Goal: Task Accomplishment & Management: Contribute content

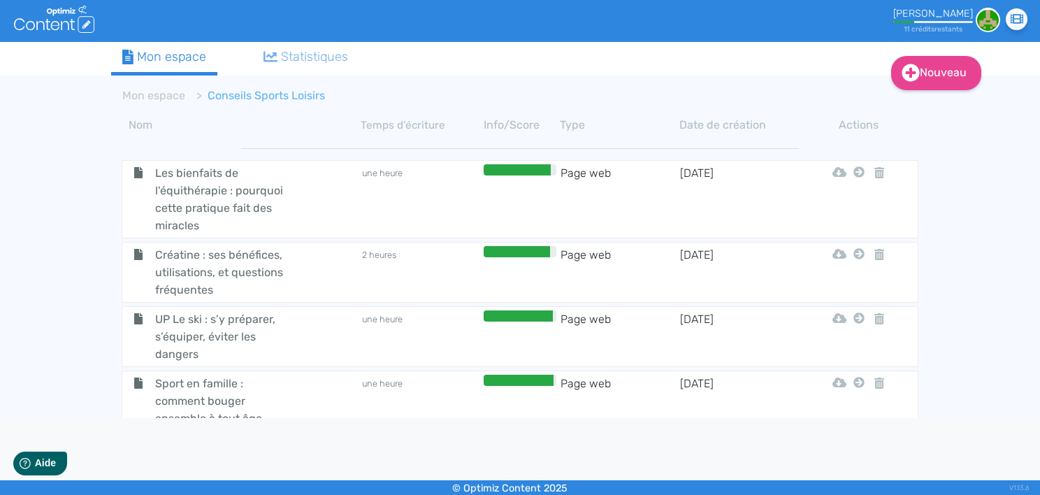
scroll to position [197, 0]
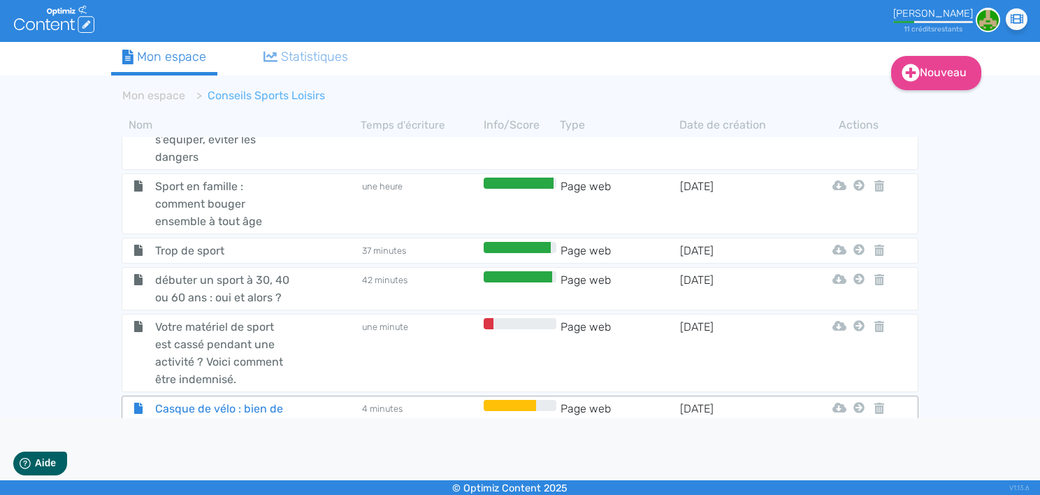
click at [311, 400] on div "Casque de vélo : bien de protèger" at bounding box center [242, 417] width 236 height 35
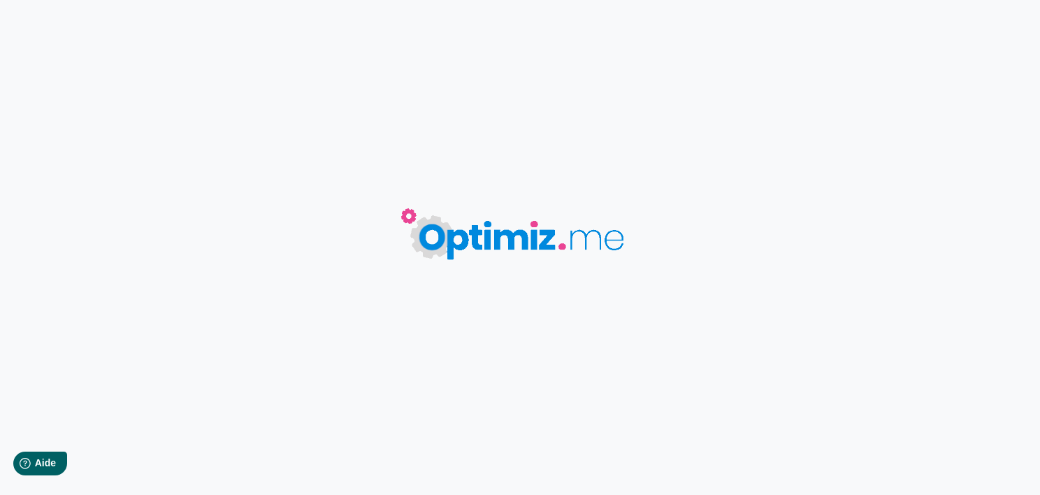
type input "Casque de vélo : bien de protèger"
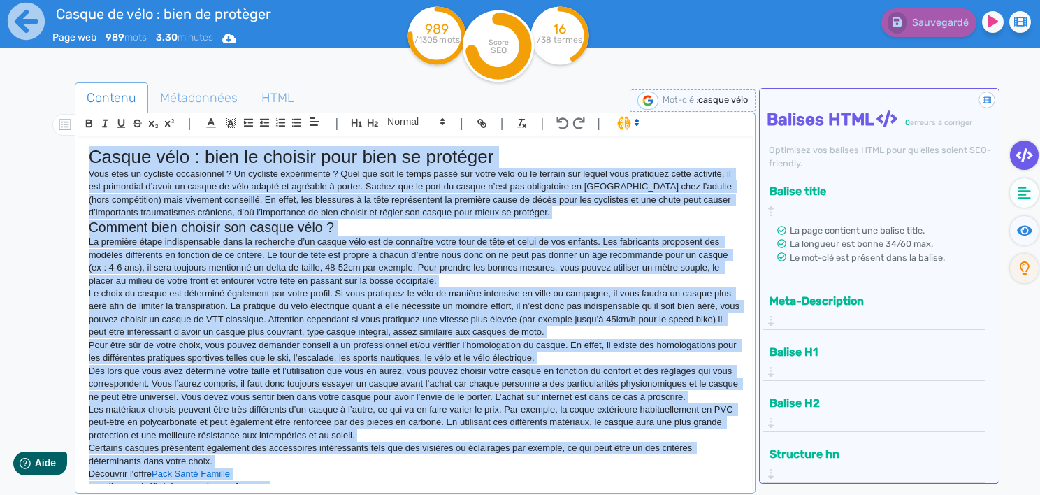
drag, startPoint x: 646, startPoint y: 470, endPoint x: 64, endPoint y: 95, distance: 692.3
click at [64, 95] on div "Contenu Métadonnées HTML | | H3 H4 H5 H6 Normal | | | | Casque vélo : bien le c…" at bounding box center [540, 331] width 999 height 504
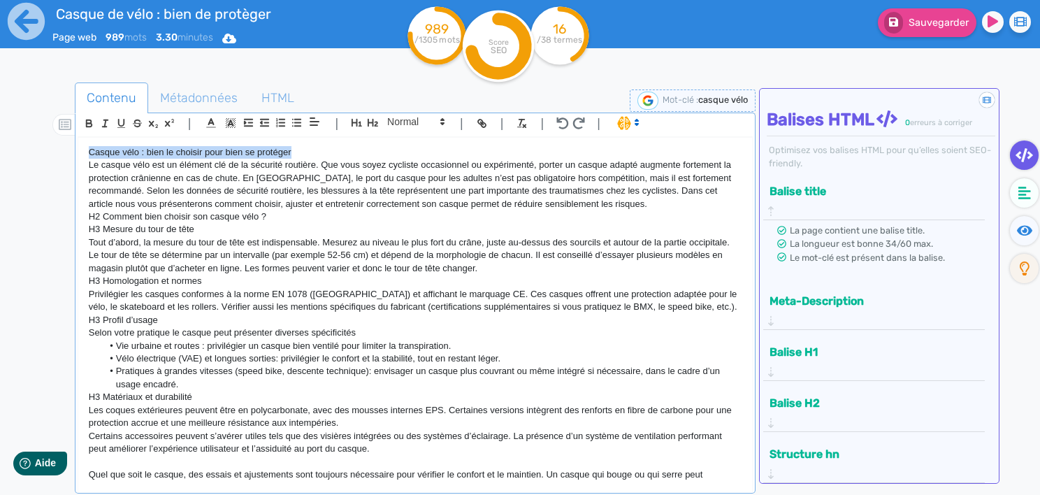
drag, startPoint x: 298, startPoint y: 154, endPoint x: 87, endPoint y: 149, distance: 211.8
click at [87, 149] on div "Casque vélo : bien le choisir pour bien se protéger Le casque vélo est un éléme…" at bounding box center [415, 311] width 674 height 347
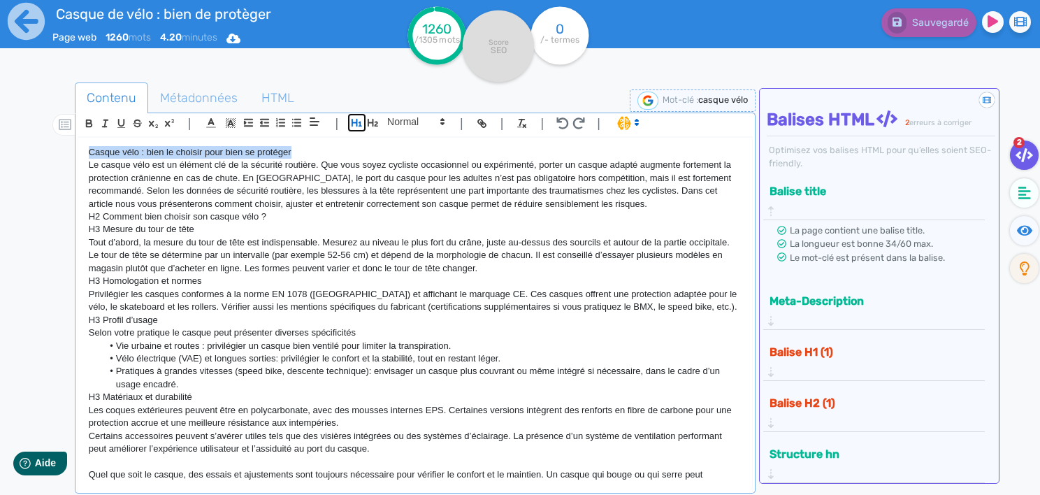
click at [355, 119] on icon "button" at bounding box center [357, 123] width 12 height 12
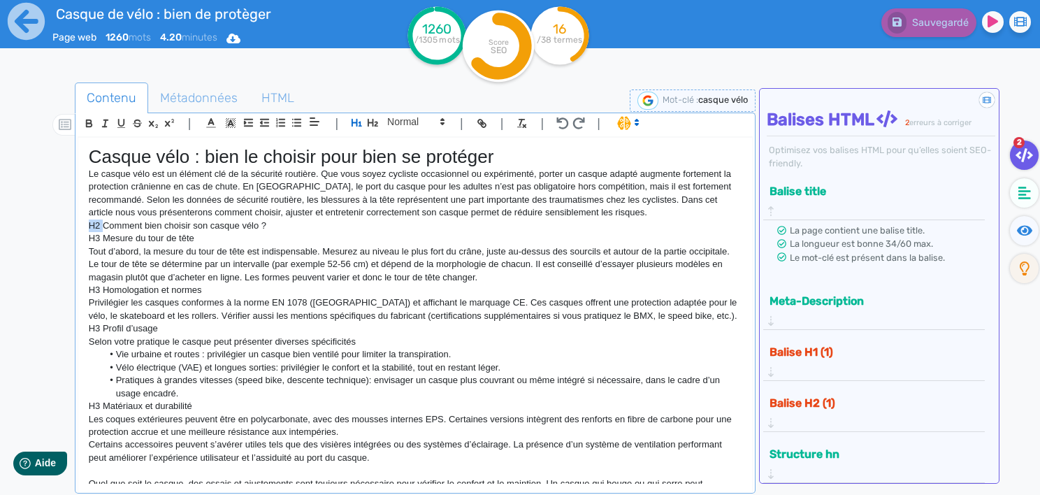
drag, startPoint x: 104, startPoint y: 222, endPoint x: 84, endPoint y: 223, distance: 20.3
click at [84, 223] on div "Casque vélo : bien le choisir pour bien se protéger Le casque vélo est un éléme…" at bounding box center [415, 311] width 674 height 347
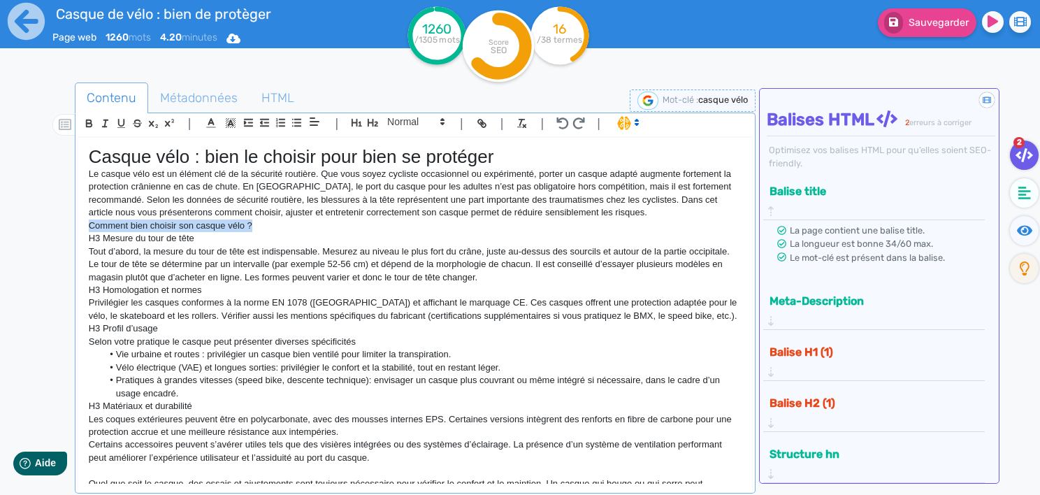
drag, startPoint x: 276, startPoint y: 219, endPoint x: 84, endPoint y: 221, distance: 192.2
click at [84, 221] on div "Casque vélo : bien le choisir pour bien se protéger Le casque vélo est un éléme…" at bounding box center [415, 311] width 674 height 347
click at [372, 121] on icon "button" at bounding box center [373, 123] width 12 height 12
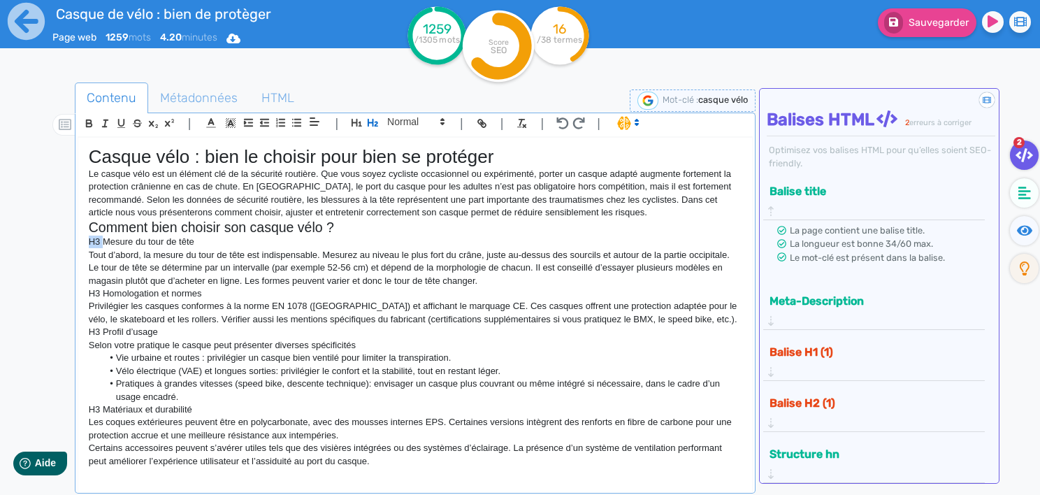
drag, startPoint x: 103, startPoint y: 237, endPoint x: 86, endPoint y: 238, distance: 16.8
click at [86, 238] on div "Casque vélo : bien le choisir pour bien se protéger Le casque vélo est un éléme…" at bounding box center [415, 311] width 674 height 347
drag, startPoint x: 199, startPoint y: 239, endPoint x: 73, endPoint y: 238, distance: 125.8
click at [73, 238] on div "Contenu Métadonnées HTML | | H3 H4 H5 H6 Normal | | | | Casque vélo : bien le c…" at bounding box center [540, 331] width 999 height 504
click at [408, 116] on span at bounding box center [415, 121] width 68 height 17
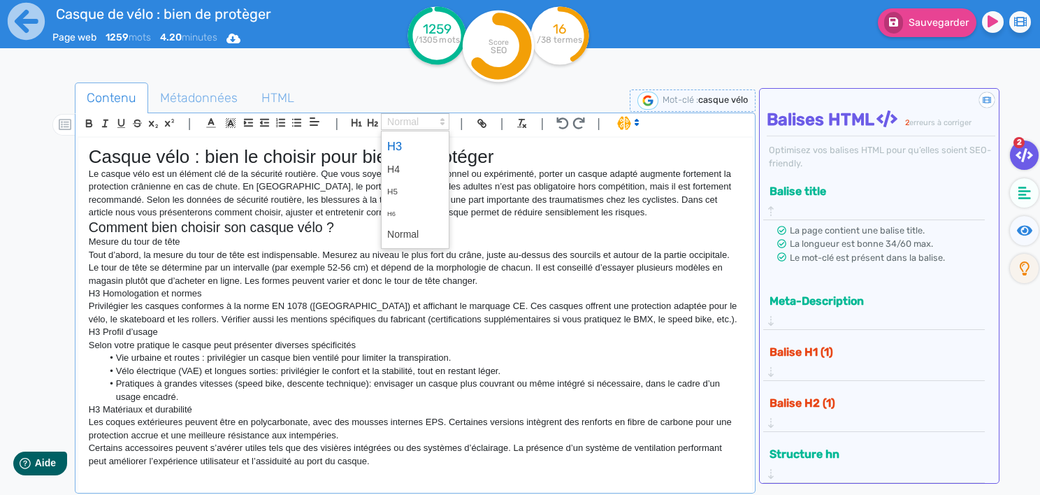
click at [407, 136] on span at bounding box center [415, 146] width 56 height 24
drag, startPoint x: 101, startPoint y: 296, endPoint x: 60, endPoint y: 292, distance: 40.8
click at [60, 292] on div "Contenu Métadonnées HTML | | H3 H4 H5 H6 Normal | | | | Casque vélo : bien le c…" at bounding box center [540, 331] width 999 height 504
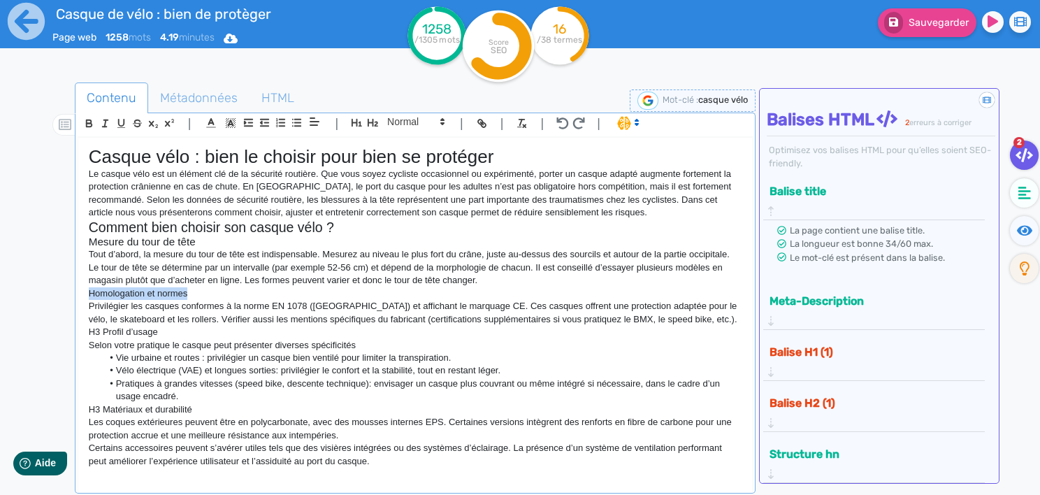
drag, startPoint x: 209, startPoint y: 294, endPoint x: 85, endPoint y: 296, distance: 124.4
click at [85, 296] on div "Casque vélo : bien le choisir pour bien se protéger Le casque vélo est un éléme…" at bounding box center [415, 311] width 674 height 347
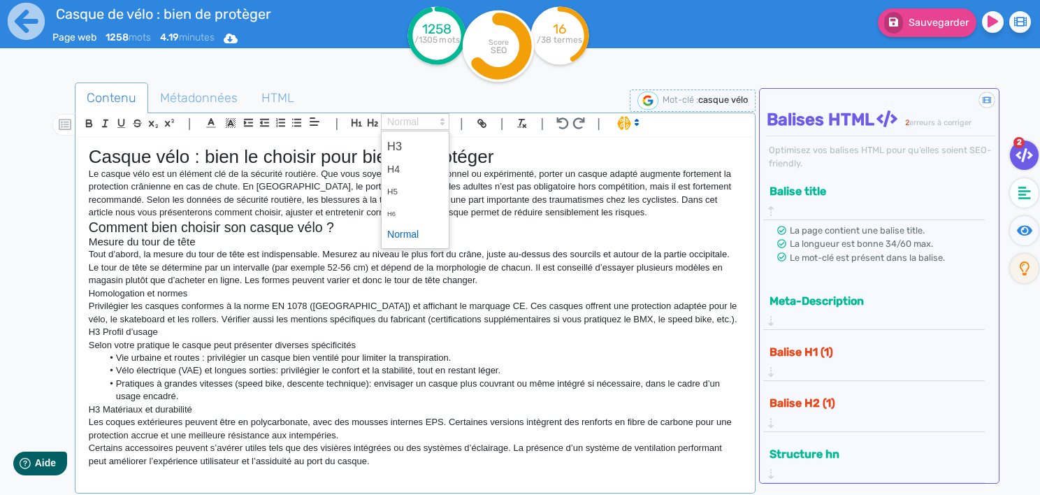
click at [406, 121] on span at bounding box center [415, 121] width 68 height 17
click at [405, 147] on span at bounding box center [415, 146] width 56 height 24
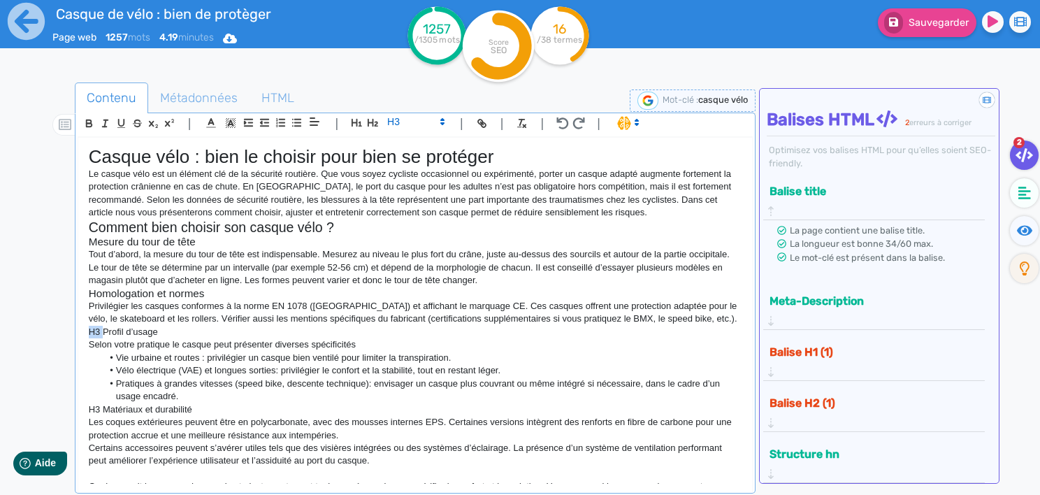
drag, startPoint x: 103, startPoint y: 332, endPoint x: 48, endPoint y: 332, distance: 55.9
click at [48, 332] on div "Contenu Métadonnées HTML | | H3 H4 H5 H6 Normal | | | | Casque vélo : bien le c…" at bounding box center [540, 331] width 999 height 504
drag, startPoint x: 156, startPoint y: 334, endPoint x: 81, endPoint y: 332, distance: 74.8
click at [81, 332] on div "Casque vélo : bien le choisir pour bien se protéger Le casque vélo est un éléme…" at bounding box center [415, 311] width 674 height 347
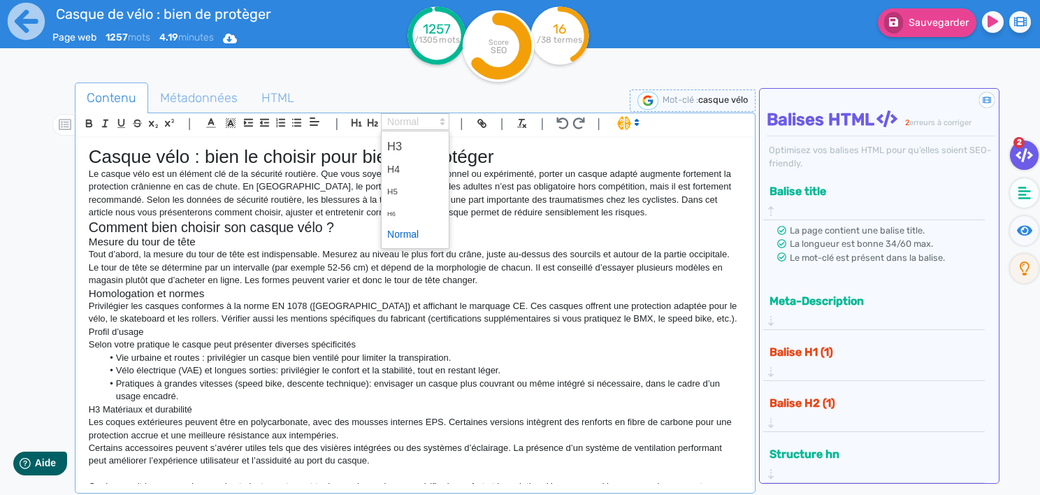
click at [414, 123] on span at bounding box center [415, 121] width 68 height 17
click at [408, 145] on span at bounding box center [415, 146] width 56 height 24
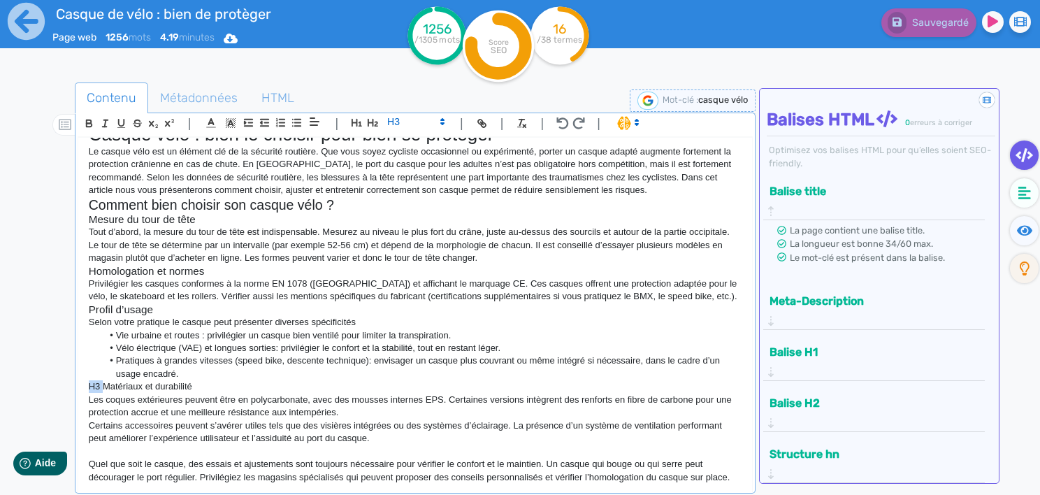
drag, startPoint x: 103, startPoint y: 385, endPoint x: 78, endPoint y: 385, distance: 25.2
click at [78, 385] on div "Casque vélo : bien le choisir pour bien se protéger Le casque vélo est un éléme…" at bounding box center [415, 311] width 674 height 347
drag, startPoint x: 131, startPoint y: 382, endPoint x: 87, endPoint y: 383, distance: 44.8
click at [87, 383] on div "Casque vélo : bien le choisir pour bien se protéger Le casque vélo est un éléme…" at bounding box center [415, 311] width 674 height 347
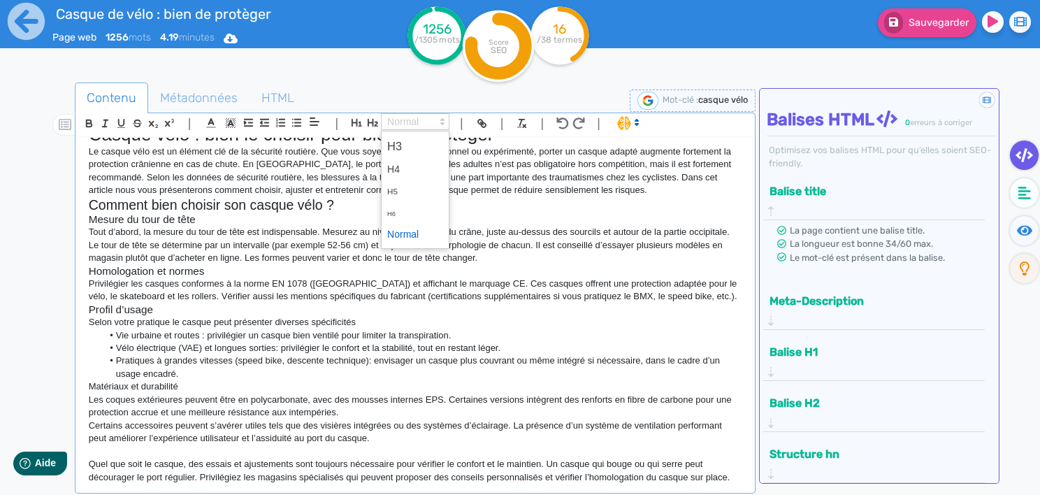
click at [419, 117] on span at bounding box center [415, 121] width 68 height 17
click at [407, 148] on span at bounding box center [415, 146] width 56 height 24
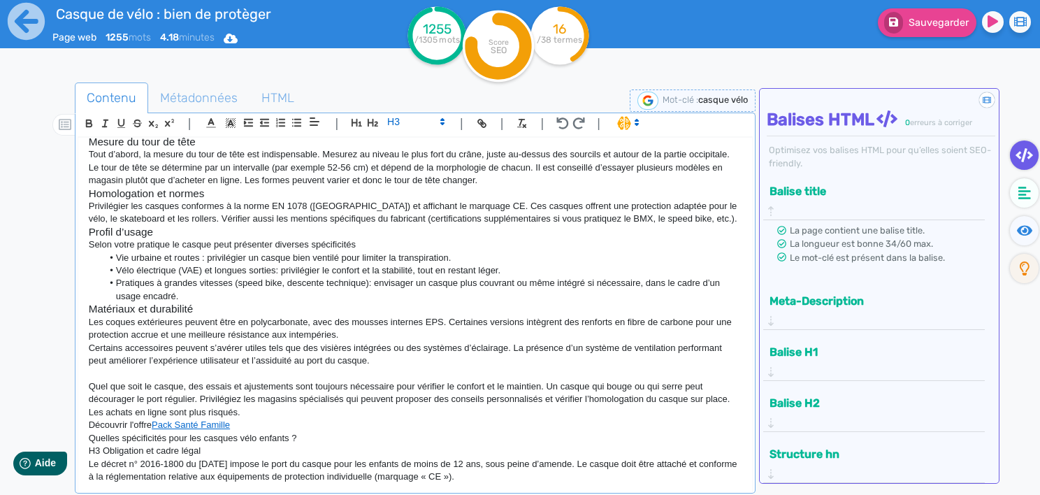
scroll to position [102, 0]
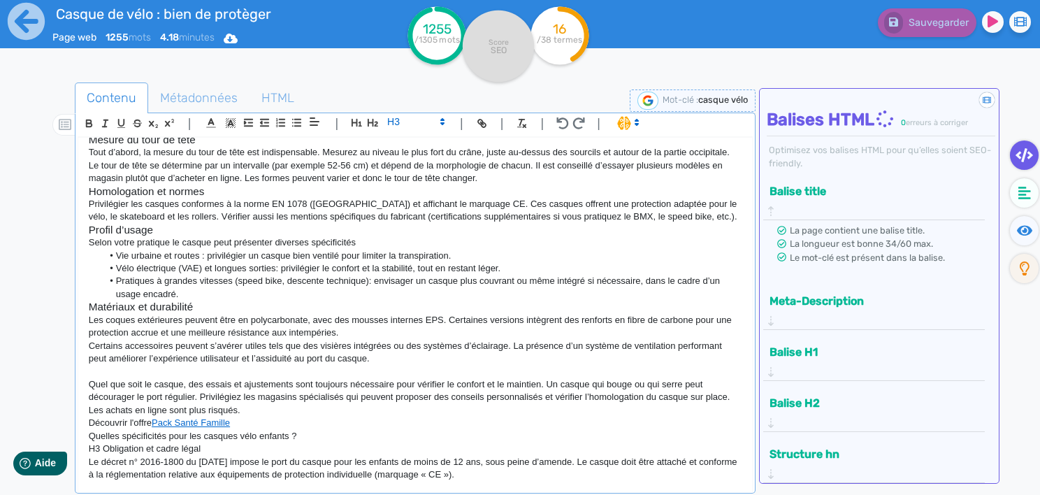
click at [261, 411] on p "Quel que soit le casque, des essais et ajustements sont toujours nécessaire pou…" at bounding box center [415, 397] width 653 height 38
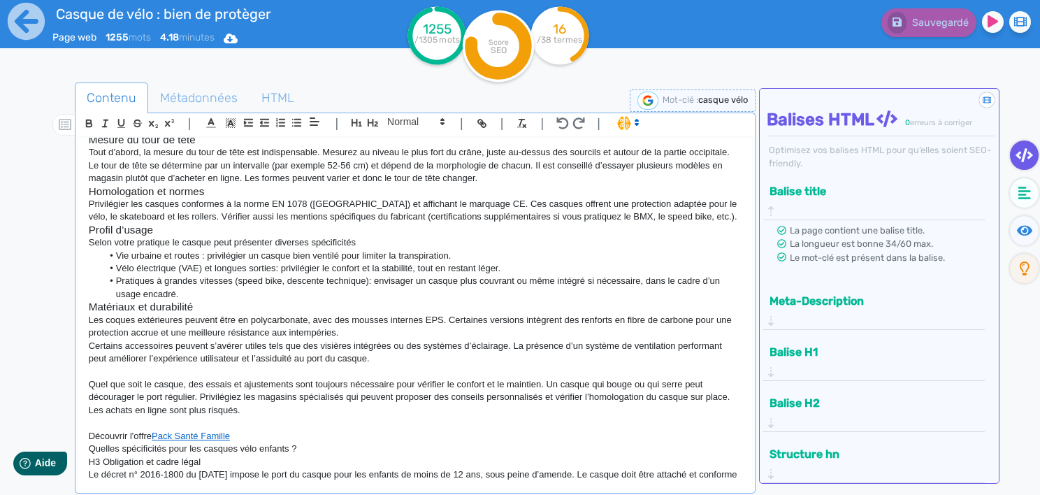
click at [246, 436] on p "Découvrir l'offre Pack Santé Famille" at bounding box center [415, 436] width 653 height 13
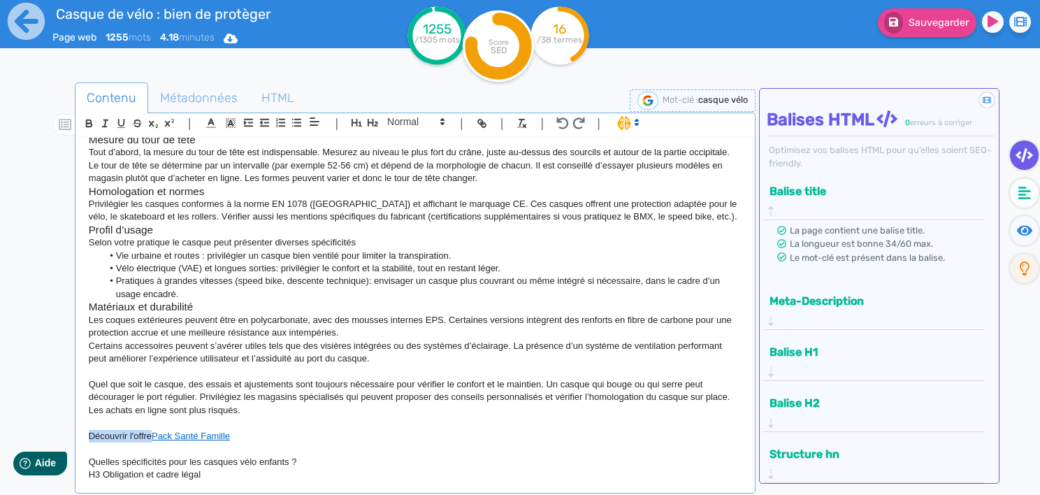
drag, startPoint x: 153, startPoint y: 437, endPoint x: 83, endPoint y: 432, distance: 70.1
click at [83, 432] on div "Casque vélo : bien le choisir pour bien se protéger Le casque vélo est un éléme…" at bounding box center [415, 311] width 674 height 347
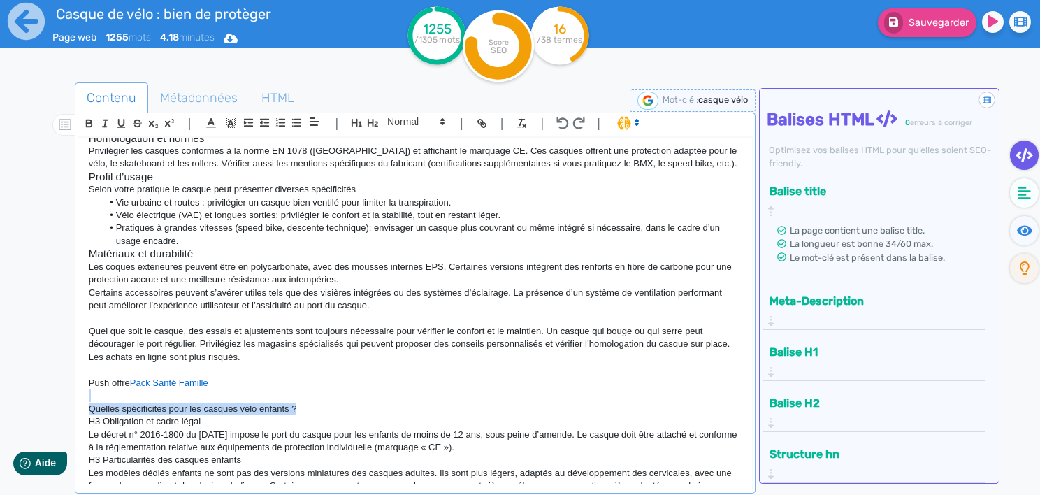
drag, startPoint x: 303, startPoint y: 407, endPoint x: 106, endPoint y: 391, distance: 197.7
click at [106, 391] on div "Casque vélo : bien le choisir pour bien se protéger Le casque vélo est un éléme…" at bounding box center [415, 311] width 674 height 347
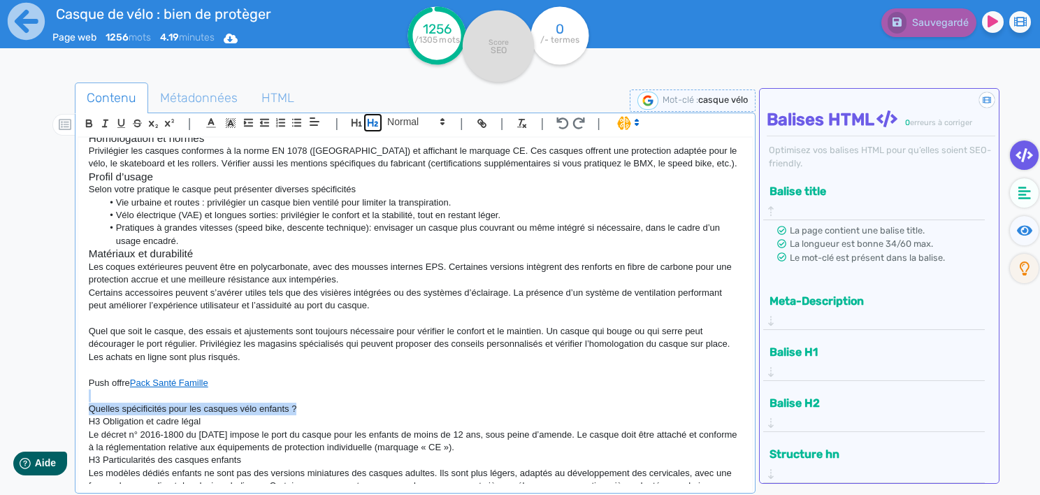
click at [373, 126] on icon "button" at bounding box center [373, 123] width 10 height 8
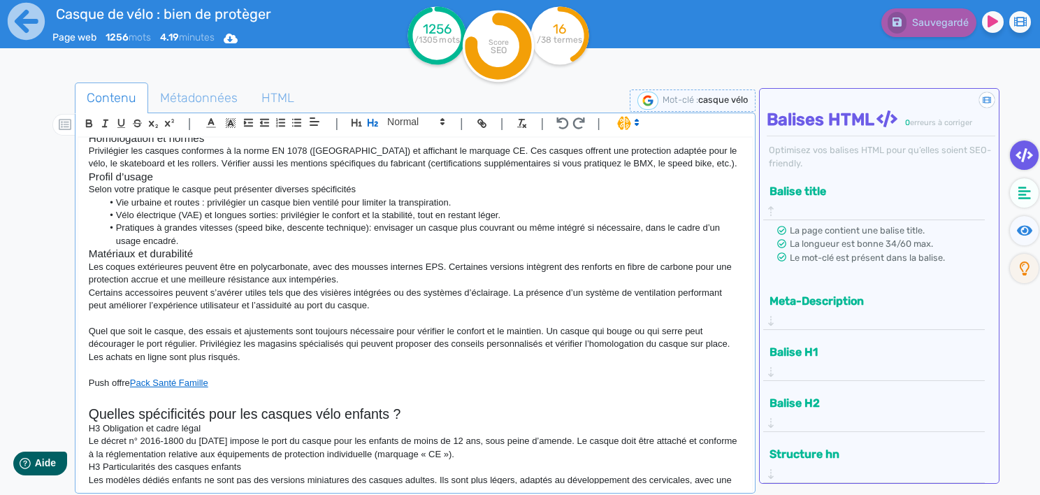
click at [103, 424] on p "H3 Obligation et cadre légal" at bounding box center [415, 428] width 653 height 13
drag, startPoint x: 103, startPoint y: 424, endPoint x: 49, endPoint y: 423, distance: 54.5
click at [49, 423] on div "Contenu Métadonnées HTML | | H3 H4 H5 H6 Normal | | | | Casque vélo : bien le c…" at bounding box center [540, 331] width 999 height 504
drag, startPoint x: 193, startPoint y: 432, endPoint x: 84, endPoint y: 431, distance: 109.0
click at [84, 431] on div "Casque vélo : bien le choisir pour bien se protéger Le casque vélo est un éléme…" at bounding box center [415, 311] width 674 height 347
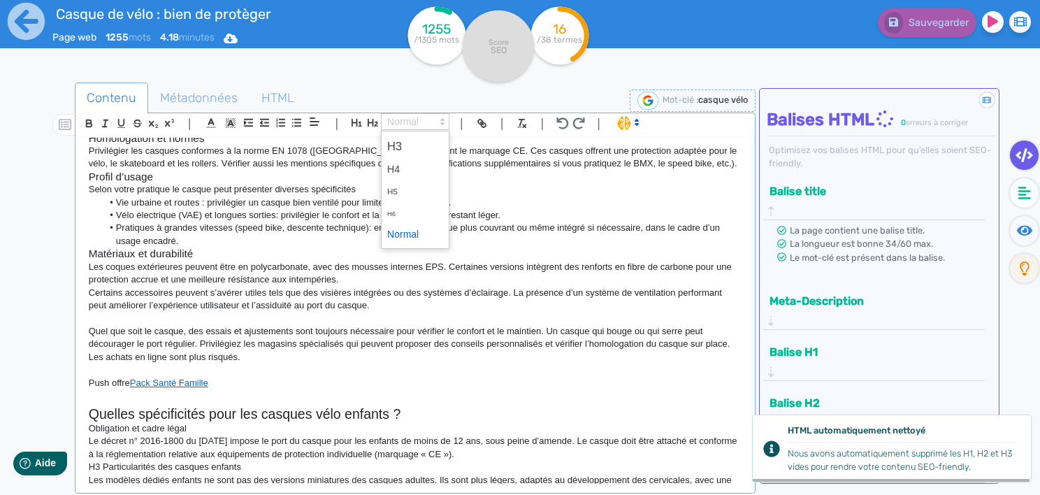
click at [396, 120] on span at bounding box center [415, 121] width 68 height 17
click at [398, 143] on span at bounding box center [415, 146] width 56 height 24
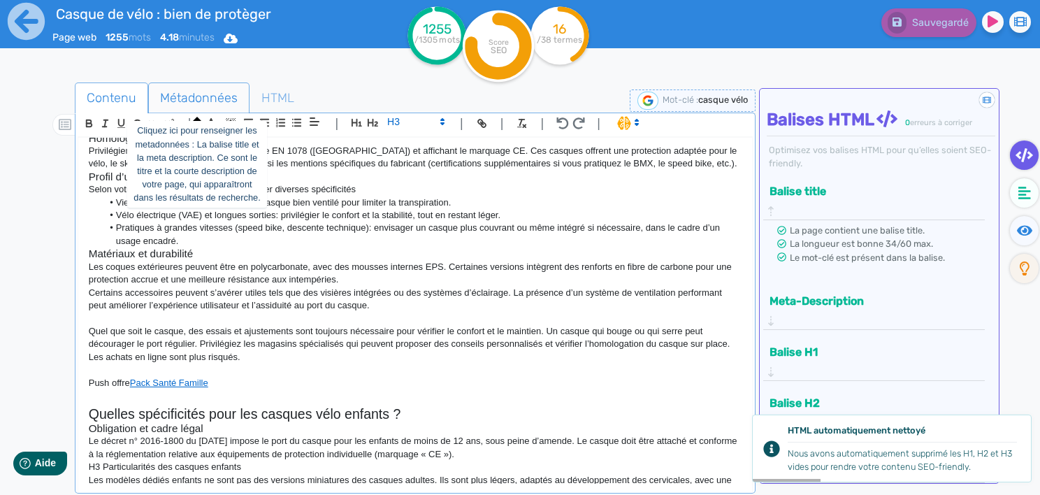
click at [204, 96] on span "Métadonnées" at bounding box center [199, 98] width 100 height 38
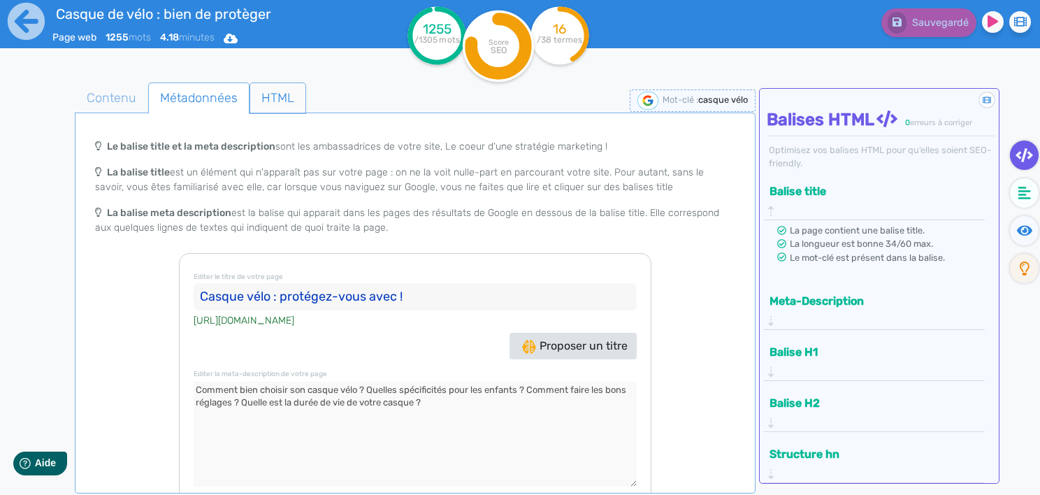
click at [263, 96] on span "HTML" at bounding box center [277, 98] width 55 height 38
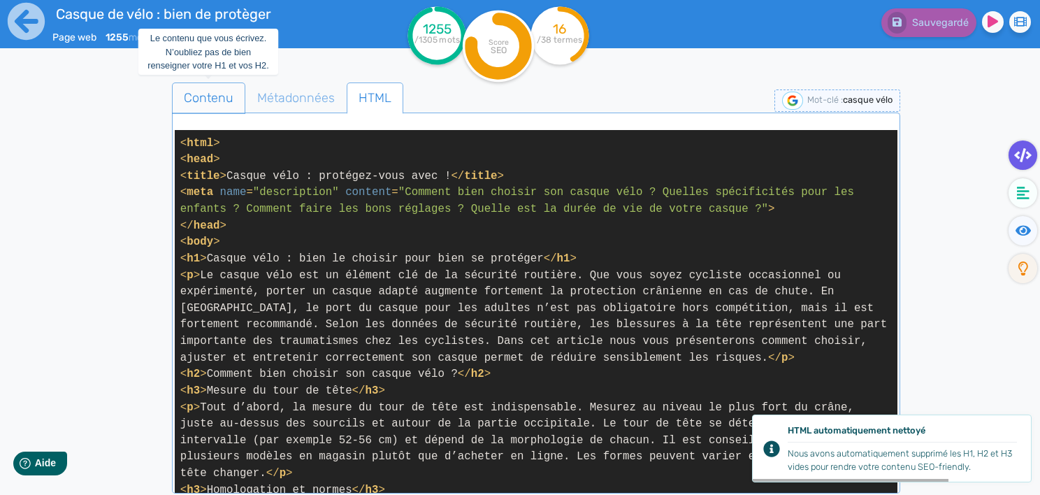
click at [204, 103] on span "Contenu" at bounding box center [209, 98] width 72 height 38
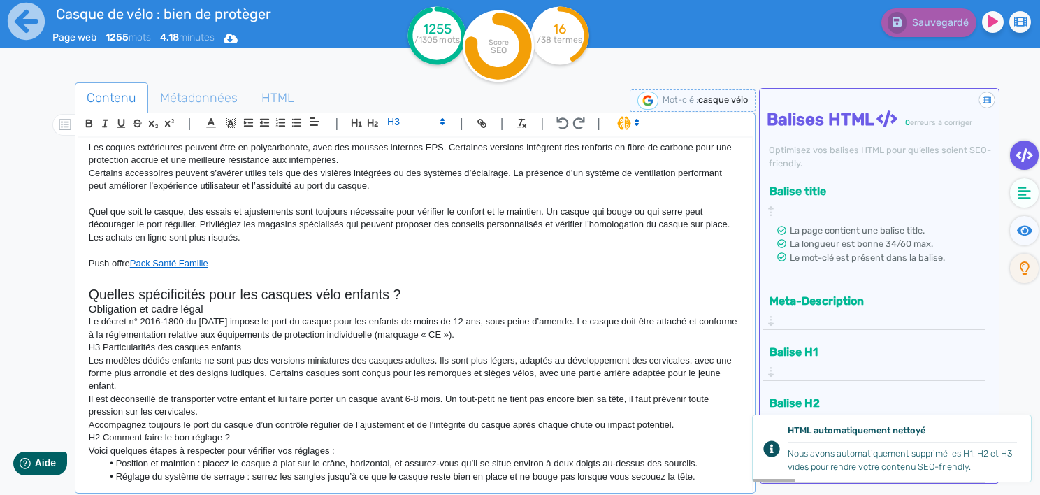
scroll to position [322, 0]
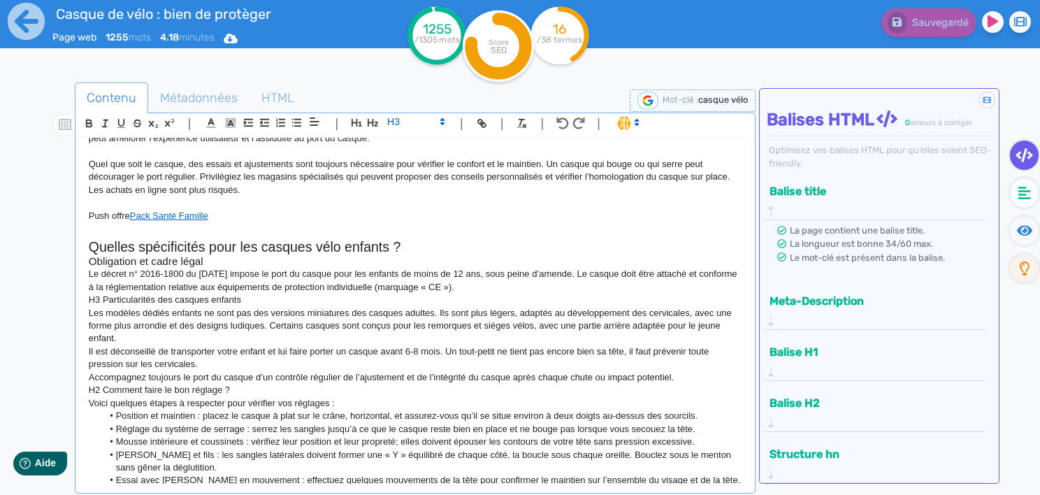
click at [695, 382] on p "Accompagnez toujours le port du casque d’un contrôle régulier de l’ajustement e…" at bounding box center [415, 377] width 653 height 13
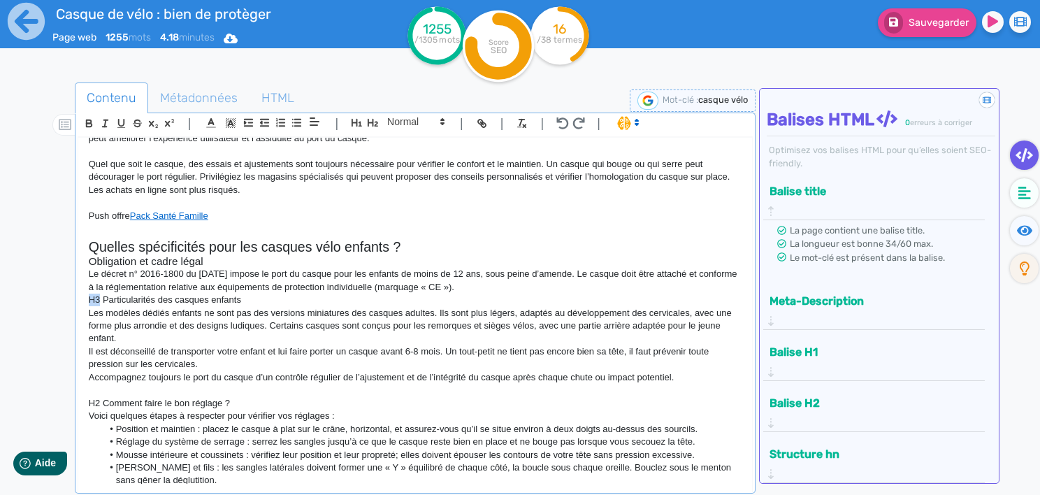
drag, startPoint x: 101, startPoint y: 300, endPoint x: 36, endPoint y: 294, distance: 65.2
click at [36, 294] on div "Contenu Métadonnées HTML | | H3 H4 H5 H6 Normal | | | | Casque vélo : bien le c…" at bounding box center [537, 325] width 1006 height 514
drag, startPoint x: 229, startPoint y: 299, endPoint x: 85, endPoint y: 301, distance: 144.0
click at [85, 301] on div "Casque vélo : bien le choisir pour bien se protéger Le casque vélo est un éléme…" at bounding box center [415, 311] width 674 height 347
click at [393, 122] on span at bounding box center [415, 121] width 68 height 17
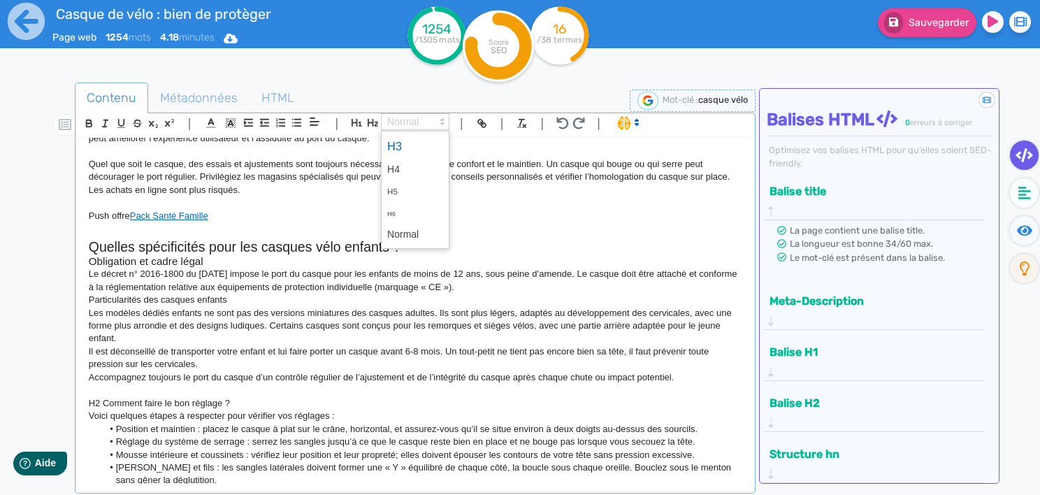
click at [398, 135] on span at bounding box center [415, 146] width 56 height 24
drag, startPoint x: 104, startPoint y: 400, endPoint x: 72, endPoint y: 398, distance: 32.2
click at [72, 398] on div "Contenu Métadonnées HTML | | H3 H4 H5 H6 Normal | | | | Casque vélo : bien le c…" at bounding box center [540, 331] width 999 height 504
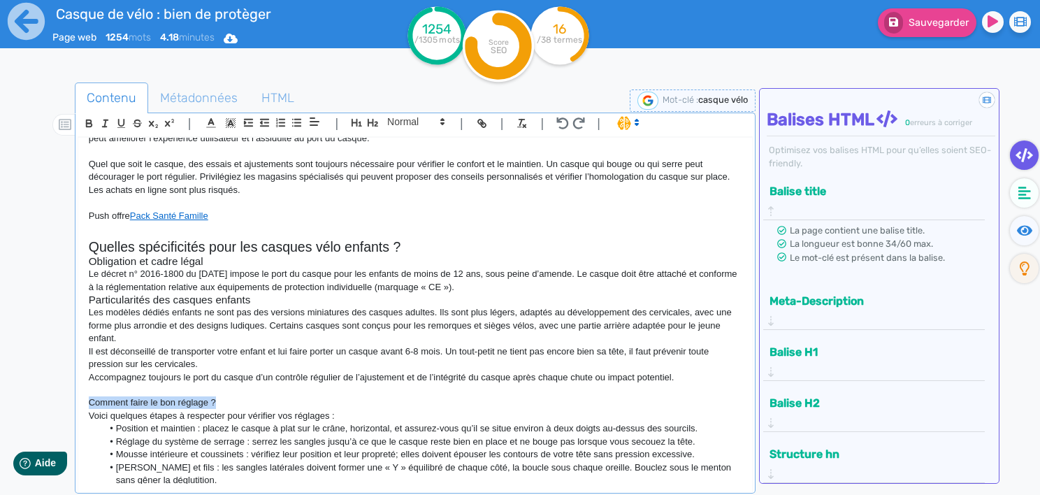
drag, startPoint x: 229, startPoint y: 396, endPoint x: 85, endPoint y: 406, distance: 144.3
click at [85, 406] on div "Casque vélo : bien le choisir pour bien se protéger Le casque vélo est un éléme…" at bounding box center [415, 311] width 674 height 347
click at [379, 122] on button "button" at bounding box center [373, 123] width 16 height 16
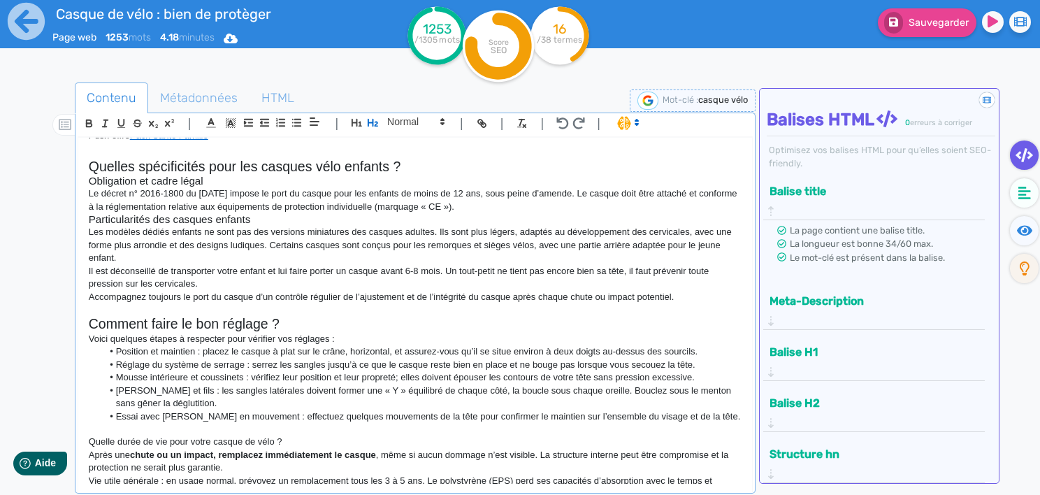
scroll to position [406, 0]
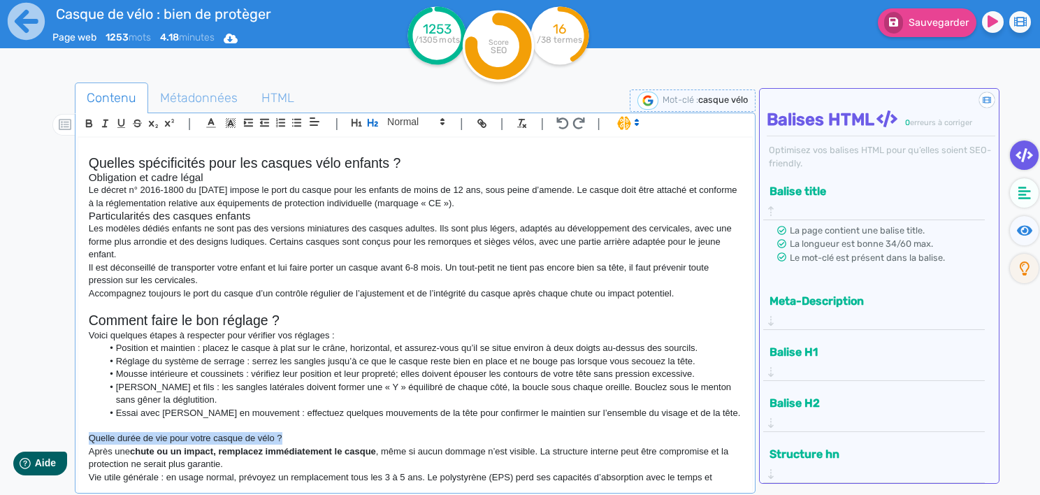
drag, startPoint x: 305, startPoint y: 439, endPoint x: 87, endPoint y: 436, distance: 218.1
click at [87, 436] on div "Casque vélo : bien le choisir pour bien se protéger Le casque vélo est un éléme…" at bounding box center [415, 311] width 674 height 347
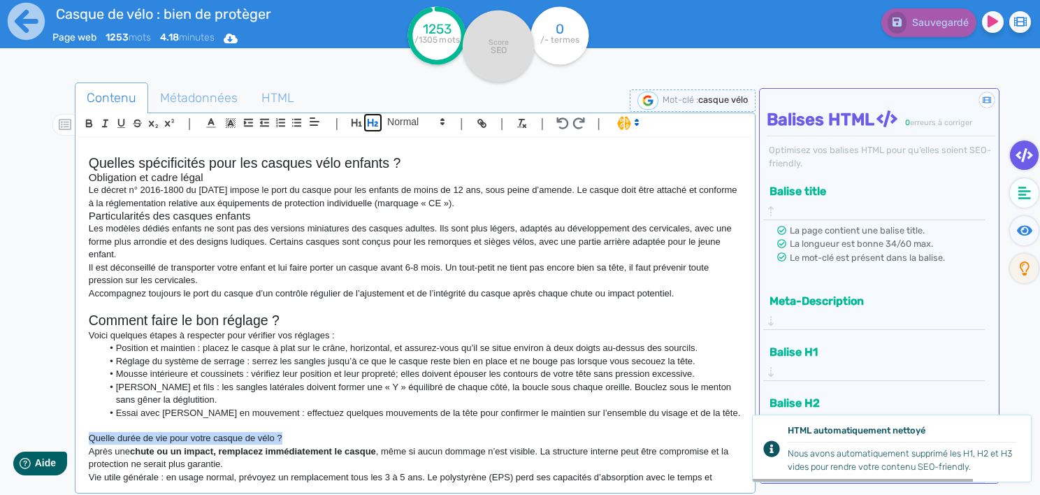
click at [366, 115] on button "button" at bounding box center [373, 123] width 16 height 16
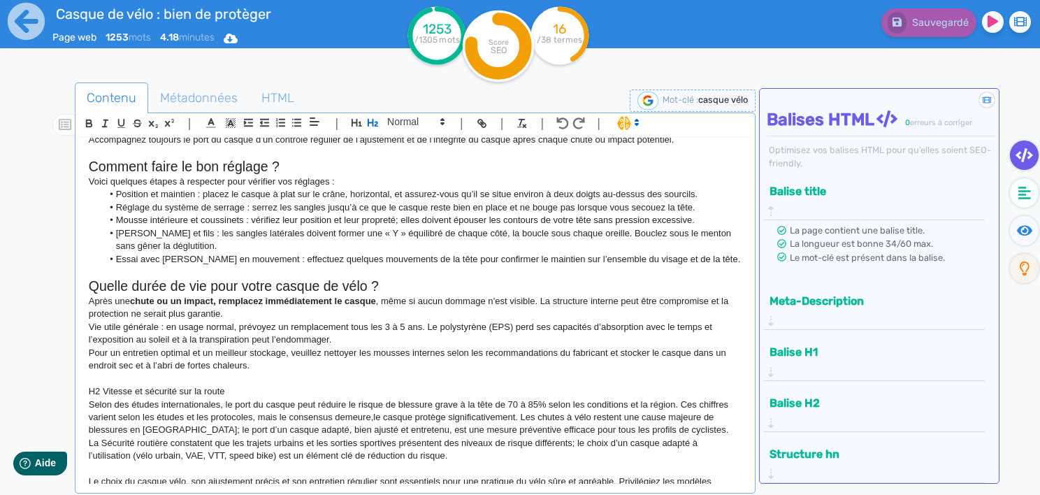
scroll to position [611, 0]
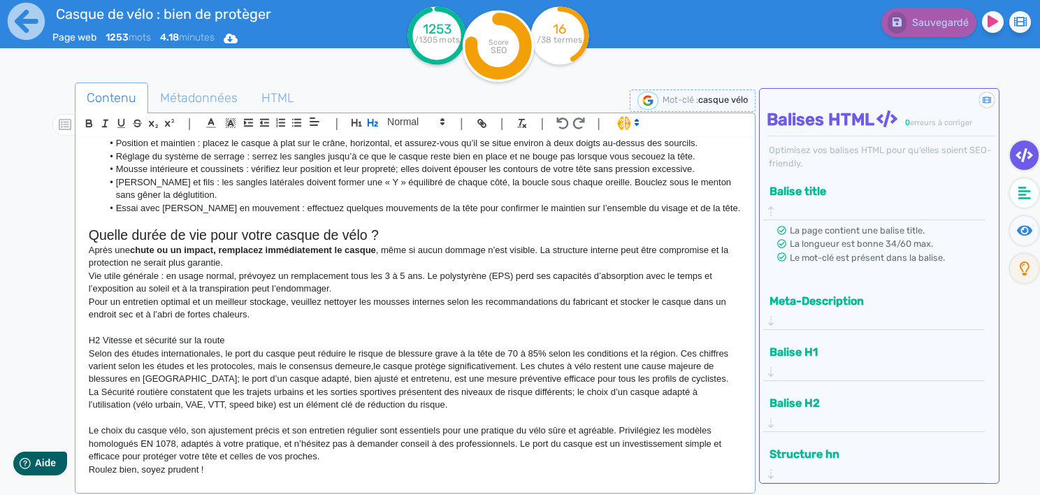
click at [374, 368] on p "Selon des études internationales, le port du casque peut réduire le risque de b…" at bounding box center [415, 366] width 653 height 38
drag, startPoint x: 103, startPoint y: 337, endPoint x: 34, endPoint y: 333, distance: 69.3
click at [34, 333] on div "Contenu Métadonnées HTML | | H3 H4 H5 H6 Normal | | | | Casque vélo : bien le c…" at bounding box center [537, 325] width 1006 height 514
drag, startPoint x: 224, startPoint y: 335, endPoint x: 84, endPoint y: 326, distance: 140.8
click at [84, 326] on div "Casque vélo : bien le choisir pour bien se protéger Le casque vélo est un éléme…" at bounding box center [415, 311] width 674 height 347
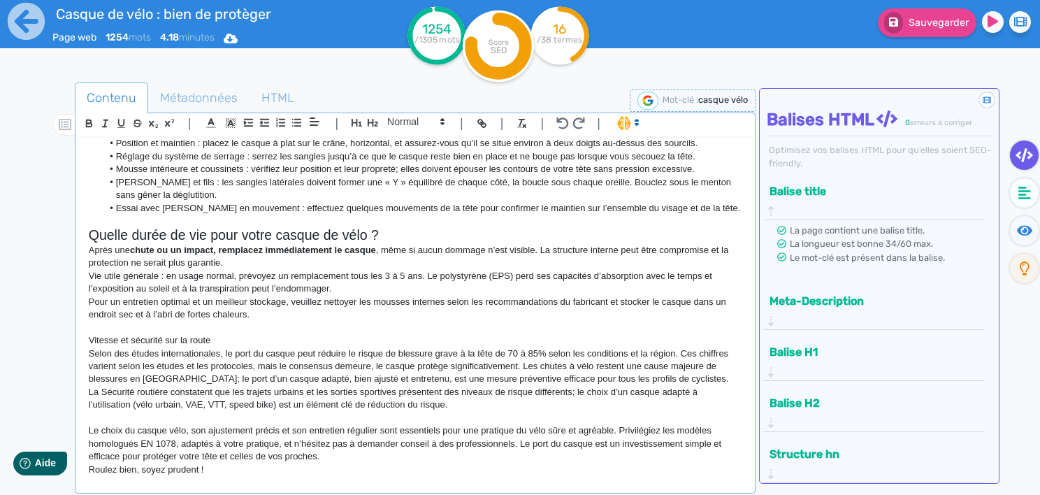
click at [373, 113] on div "| | H3 H4 H5 H6 Normal | | | |" at bounding box center [416, 125] width 676 height 24
click at [374, 117] on icon "button" at bounding box center [373, 123] width 12 height 12
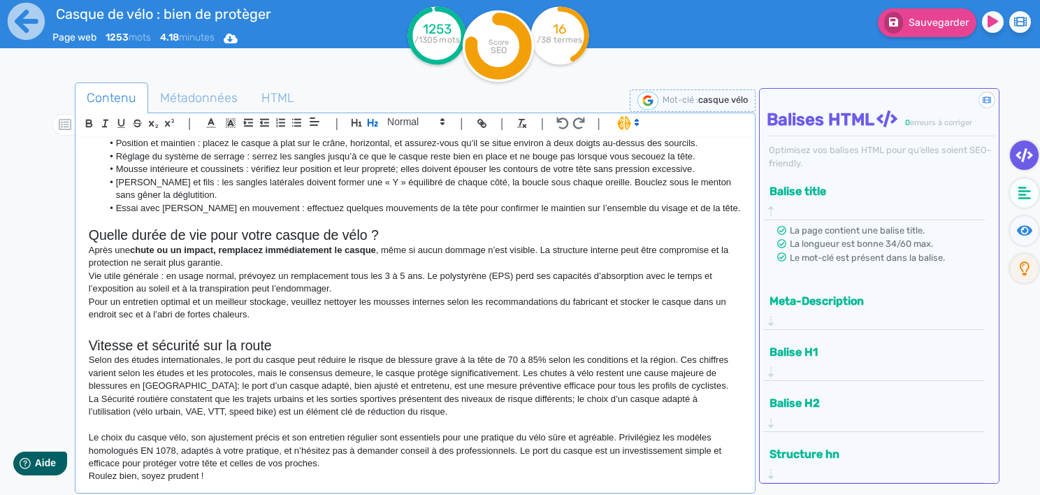
click at [321, 327] on h2 at bounding box center [415, 329] width 653 height 16
click at [159, 340] on h2 "Vitesse et sécurité sur la route" at bounding box center [415, 346] width 653 height 16
click at [180, 366] on p "Selon des études internationales, le port du casque peut réduire le risque de b…" at bounding box center [415, 373] width 653 height 38
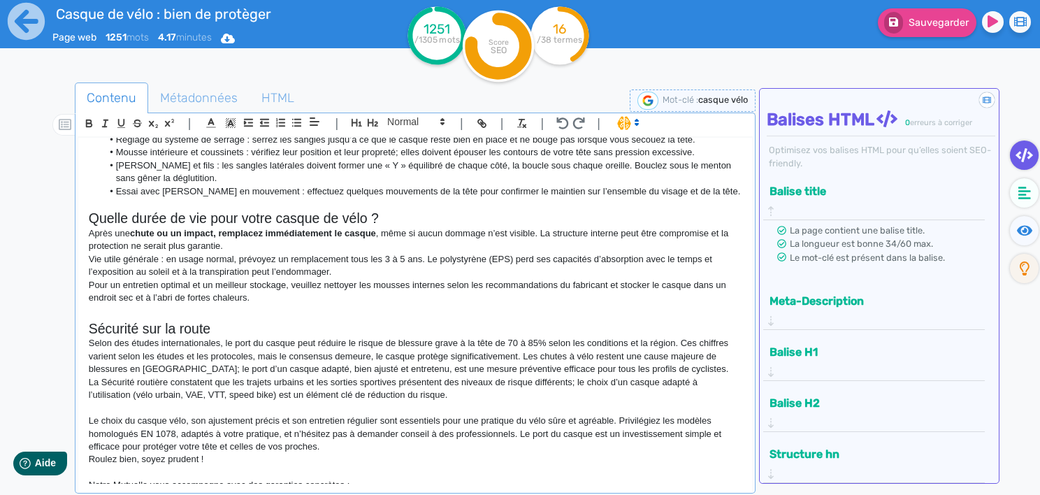
click at [180, 366] on p "Selon des études internationales, le port du casque peut réduire le risque de b…" at bounding box center [415, 356] width 653 height 38
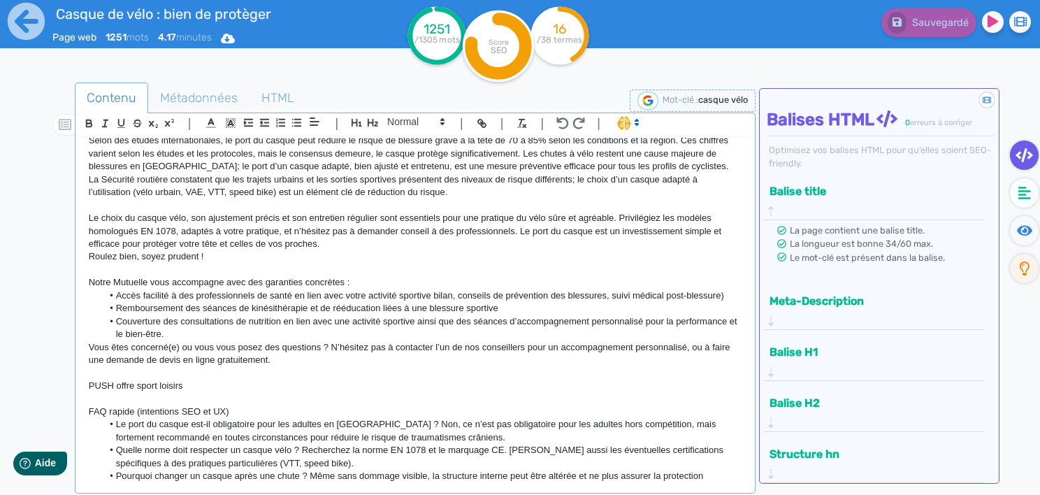
scroll to position [875, 0]
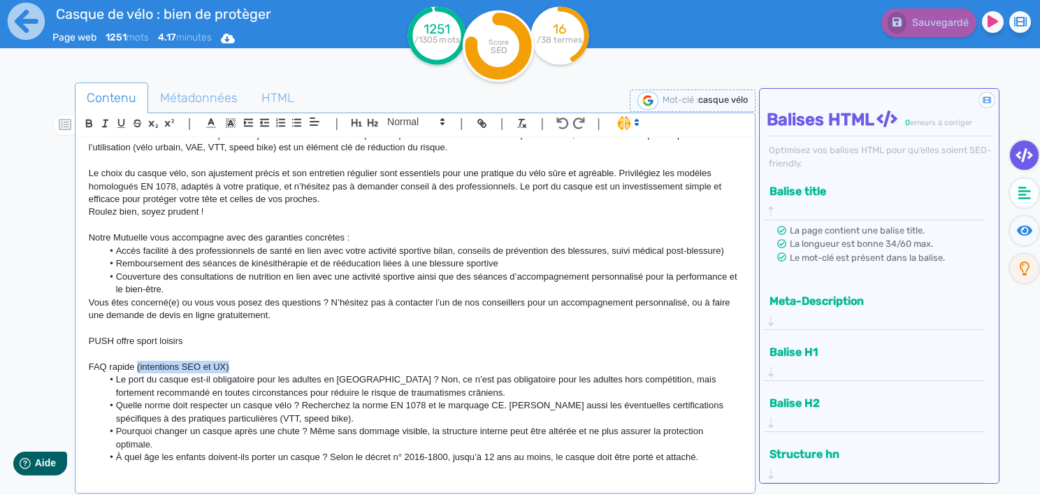
drag, startPoint x: 260, startPoint y: 367, endPoint x: 136, endPoint y: 361, distance: 124.6
click at [136, 361] on p "FAQ rapide (intentions SEO et UX)" at bounding box center [415, 367] width 653 height 13
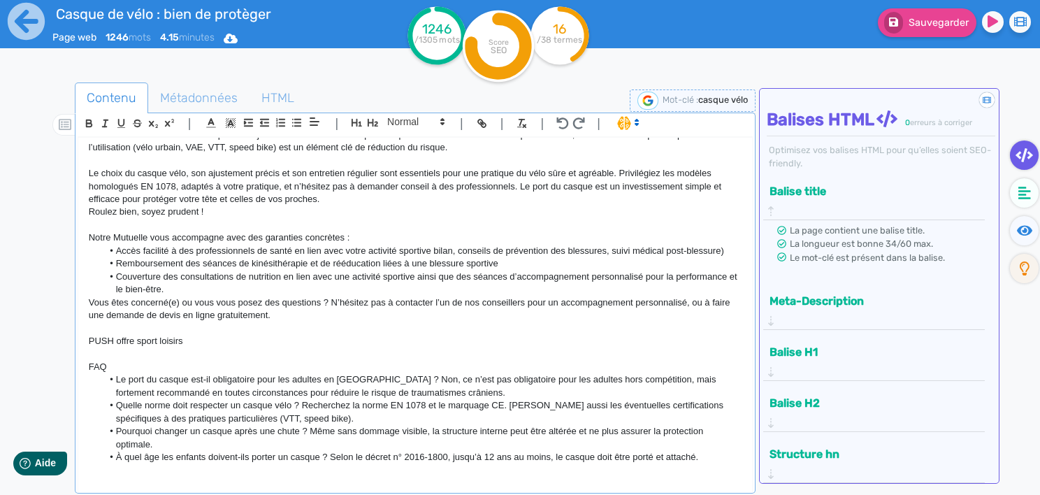
click at [114, 382] on li "Le port du casque est-il obligatoire pour les adultes en [GEOGRAPHIC_DATA] ? No…" at bounding box center [421, 386] width 639 height 26
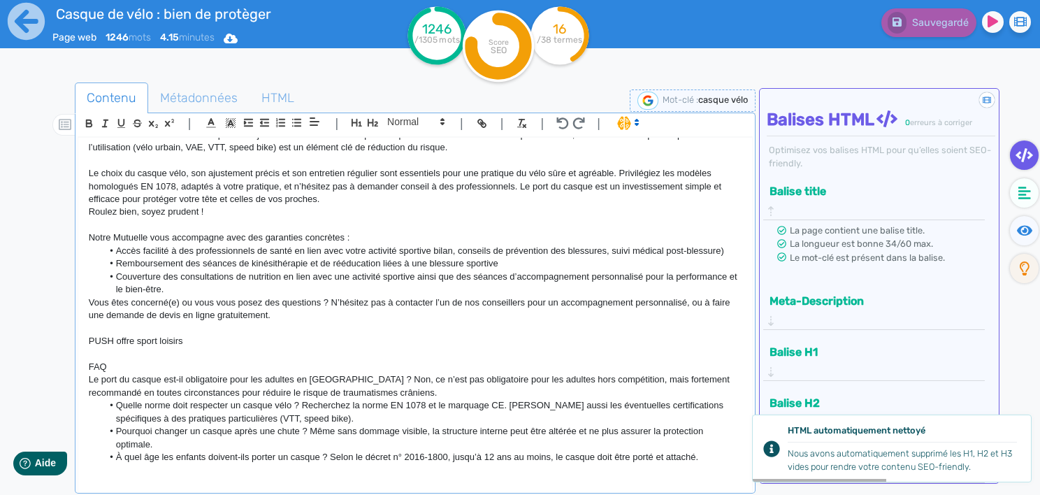
click at [117, 406] on li "Quelle norme doit respecter un casque vélo ? Recherchez la norme EN 1078 et le …" at bounding box center [421, 412] width 639 height 26
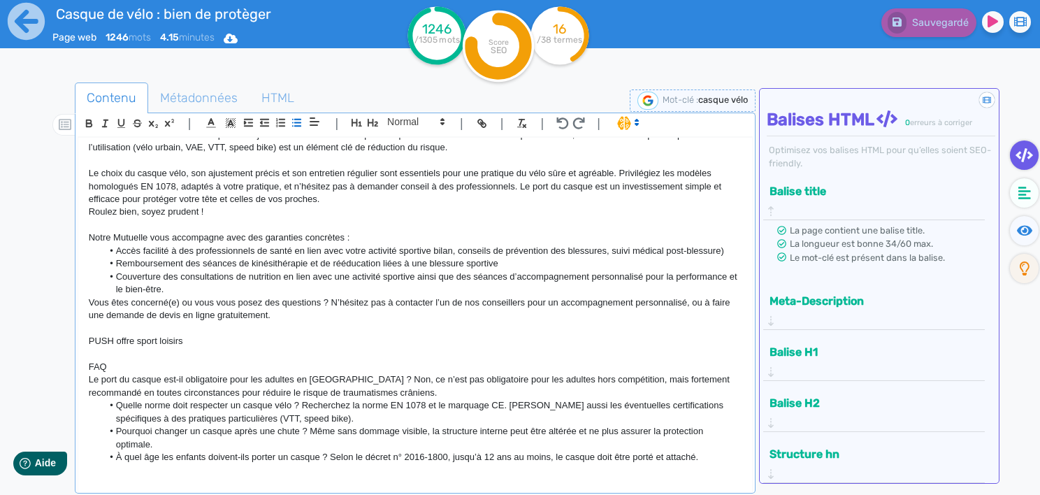
click at [87, 377] on div "Casque vélo : bien le choisir pour bien se protéger Le casque vélo est un éléme…" at bounding box center [415, 311] width 674 height 347
click at [299, 123] on icon "button" at bounding box center [297, 123] width 12 height 12
click at [228, 379] on li "Le port du casque est-il obligatoire pour les adultes en [GEOGRAPHIC_DATA] ? No…" at bounding box center [421, 386] width 639 height 26
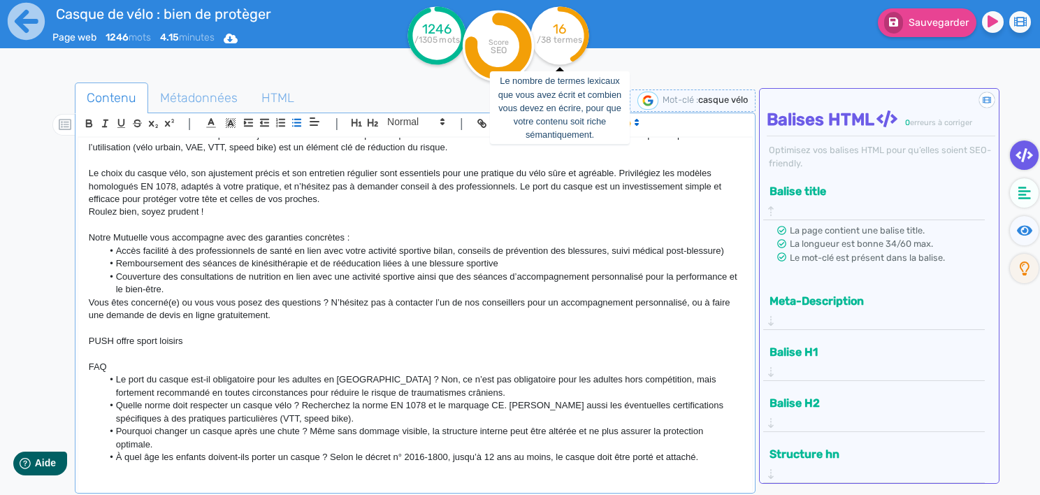
click at [571, 29] on circle at bounding box center [559, 35] width 58 height 58
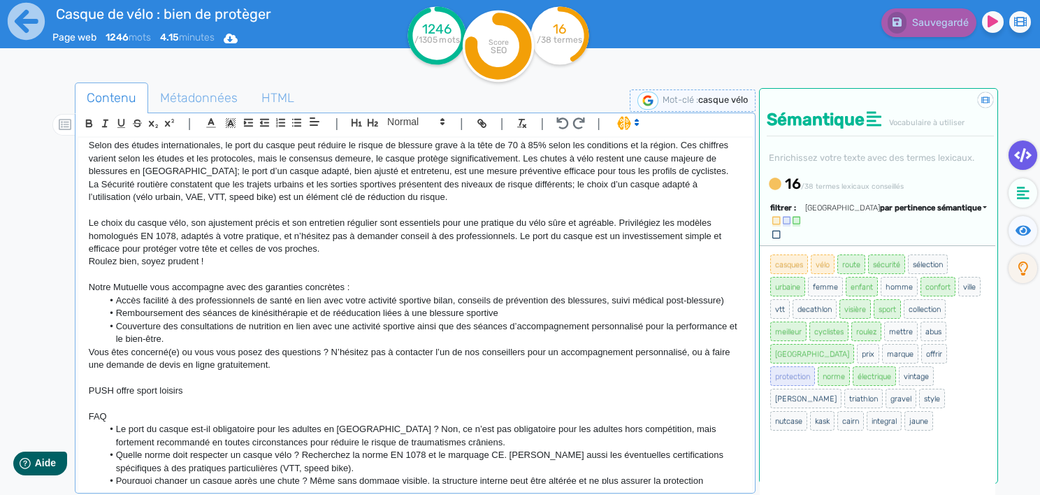
scroll to position [821, 0]
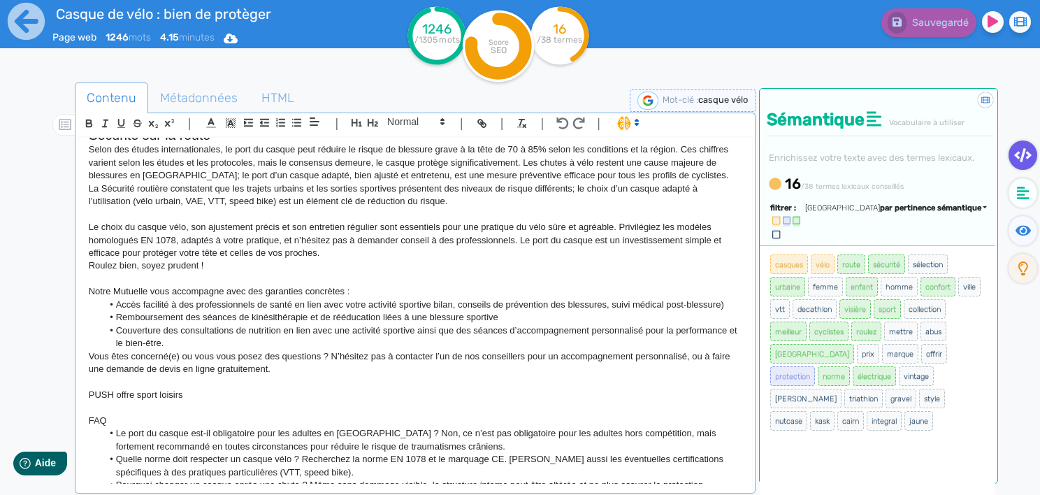
click at [340, 250] on p "Le choix du casque vélo, son ajustement précis et son entretien régulier sont e…" at bounding box center [415, 240] width 653 height 38
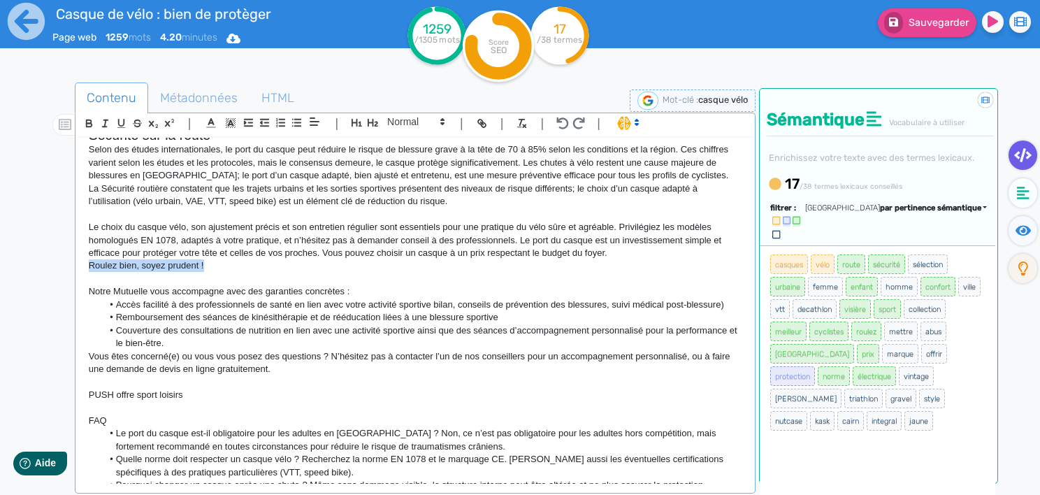
drag, startPoint x: 217, startPoint y: 265, endPoint x: 89, endPoint y: 260, distance: 128.0
click at [89, 260] on p "Roulez bien, soyez prudent !" at bounding box center [415, 265] width 653 height 13
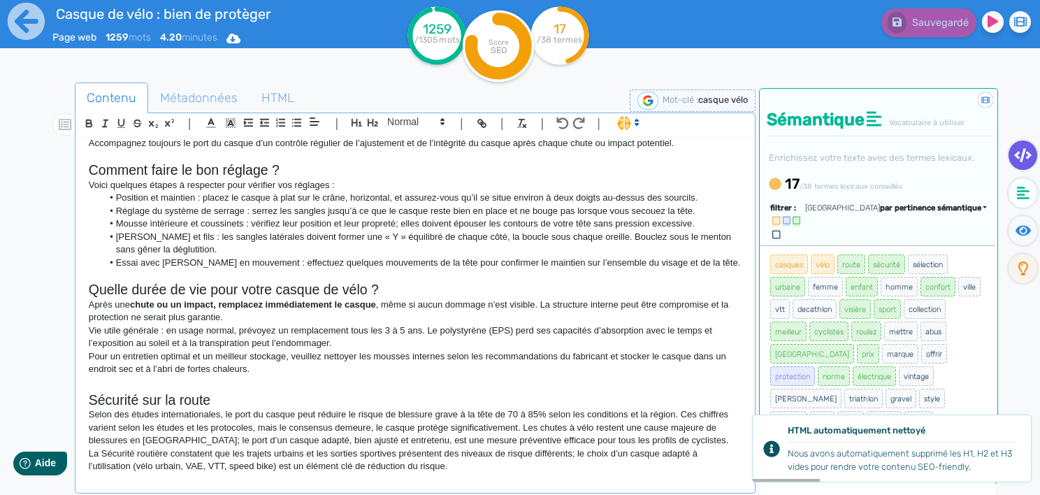
scroll to position [556, 0]
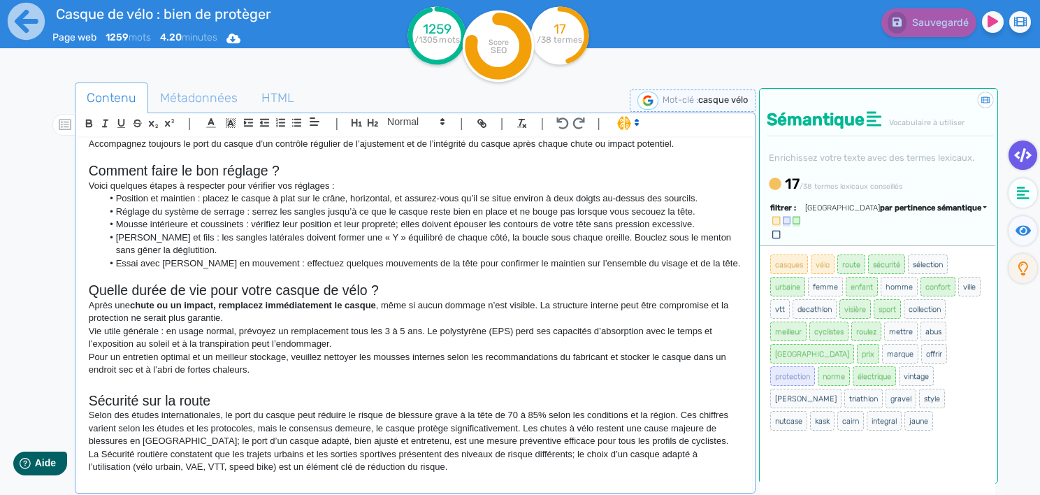
click at [607, 356] on p "Pour un entretien optimal et un meilleur stockage, veuillez nettoyer les mousse…" at bounding box center [415, 364] width 653 height 26
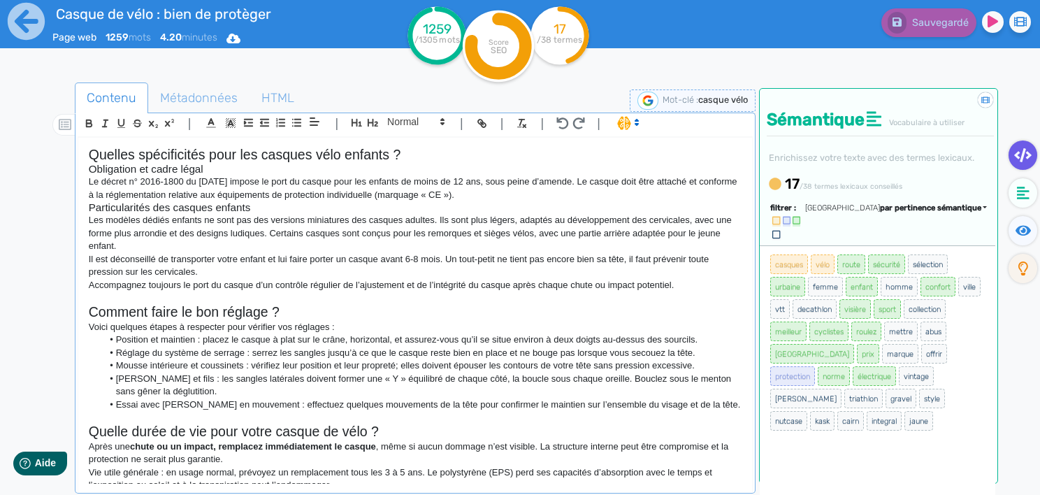
scroll to position [414, 0]
click at [265, 236] on p "Les modèles dédiés enfants ne sont pas des versions miniatures des casques adul…" at bounding box center [415, 234] width 653 height 38
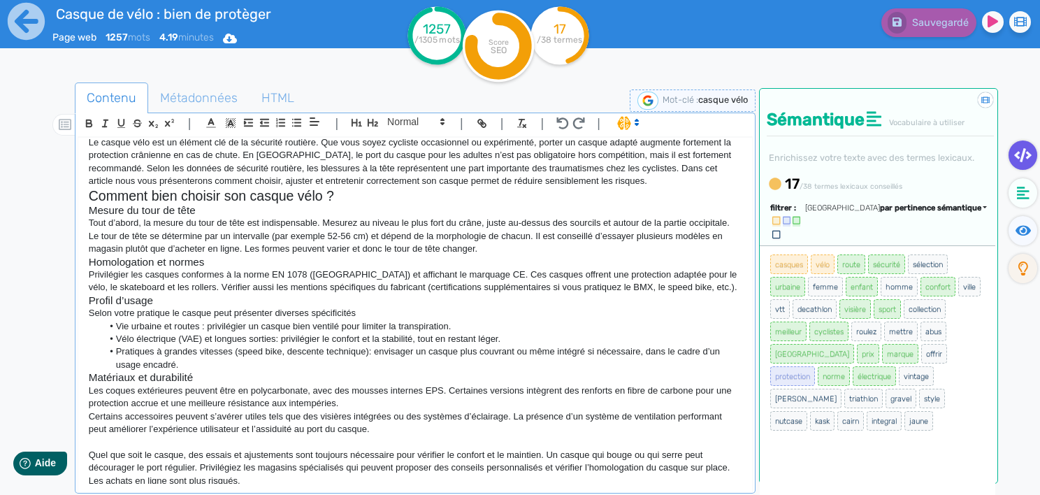
scroll to position [0, 0]
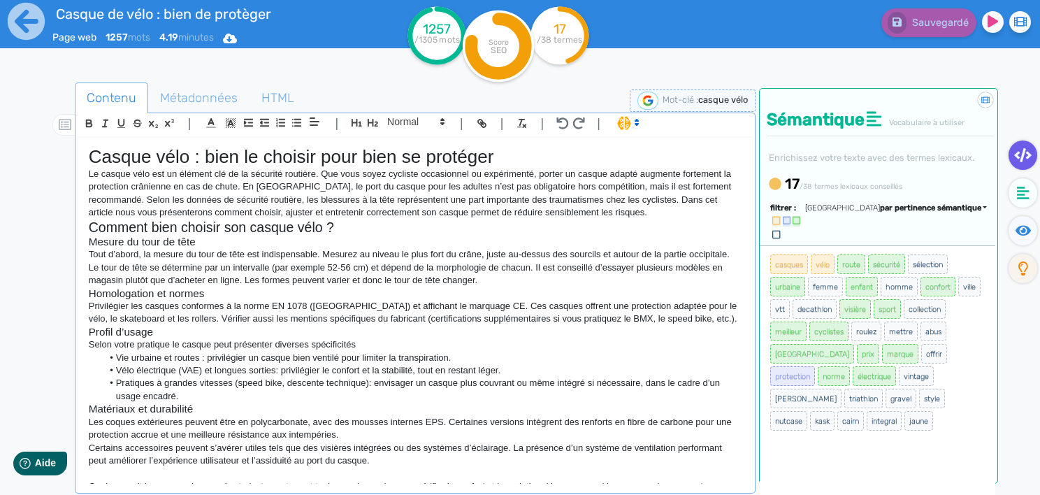
click at [491, 283] on p "Tout d’abord, la mesure du tour de tête est indispensable. Mesurez au niveau le…" at bounding box center [415, 267] width 653 height 38
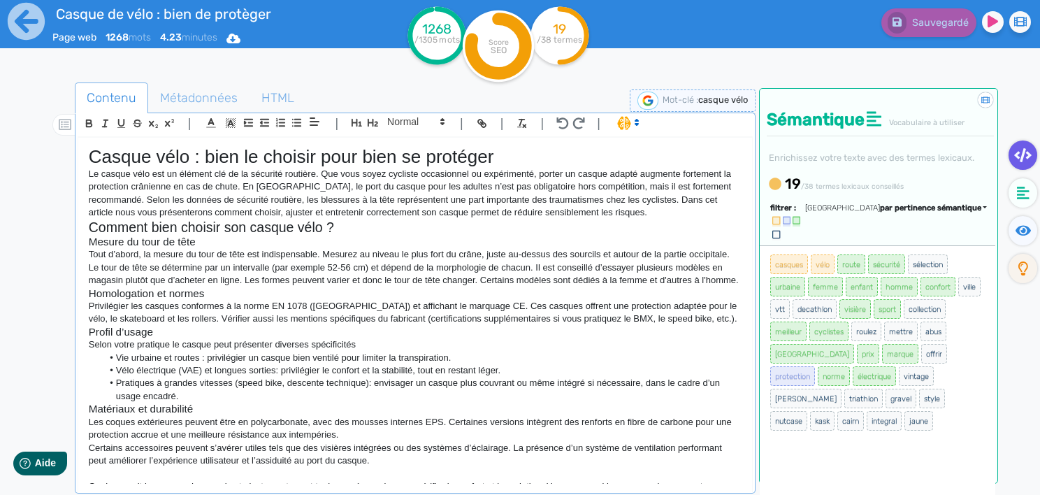
click at [494, 319] on p "Privilégier les casques conformes à la norme EN 1078 ([GEOGRAPHIC_DATA]) et aff…" at bounding box center [415, 313] width 653 height 26
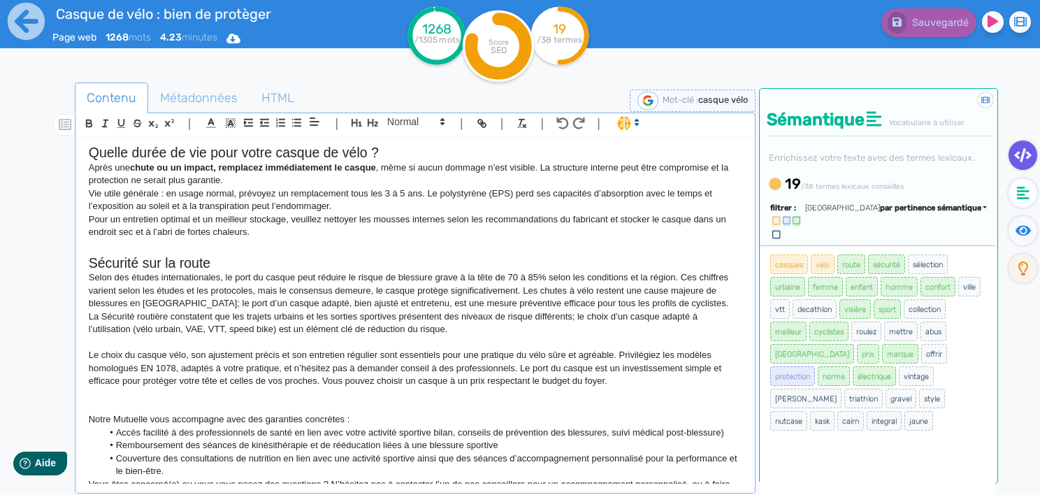
scroll to position [695, 0]
click at [224, 334] on p "La Sécurité routière constatent que les trajets urbains et les sorties sportive…" at bounding box center [415, 322] width 653 height 26
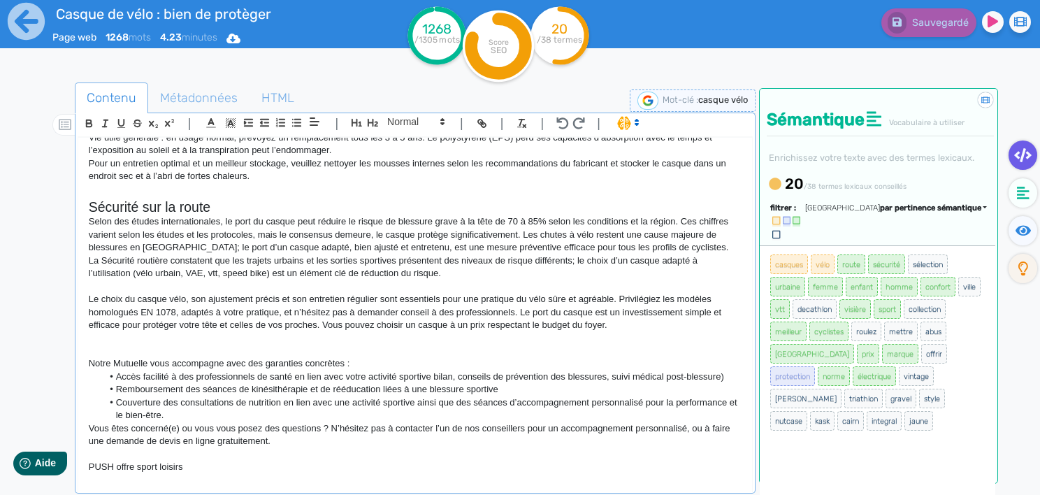
scroll to position [751, 0]
click at [615, 309] on p "Le choix du casque vélo, son ajustement précis et son entretien régulier sont e…" at bounding box center [415, 310] width 653 height 38
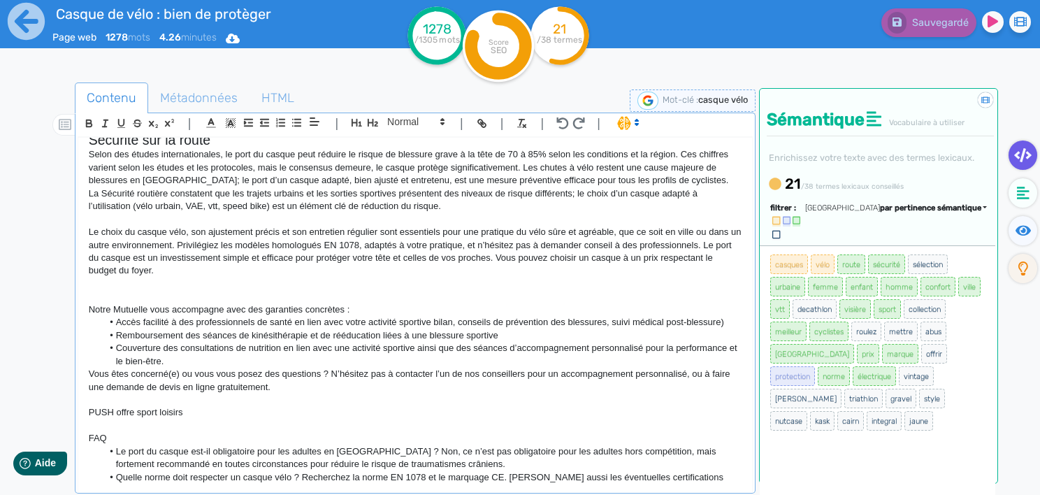
scroll to position [902, 0]
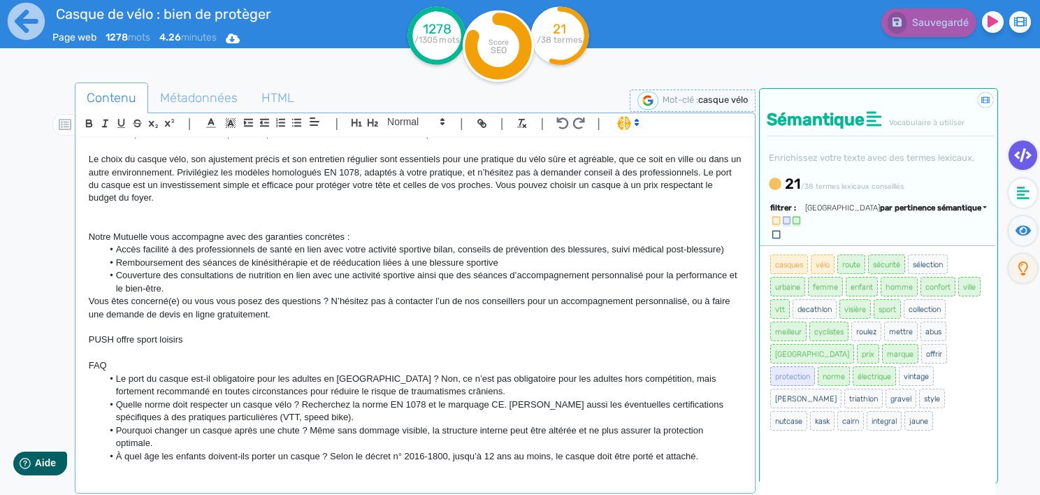
click at [289, 318] on p "Vous êtes concerné(e) ou vous vous posez des questions ? N’hésitez pas à contac…" at bounding box center [415, 308] width 653 height 26
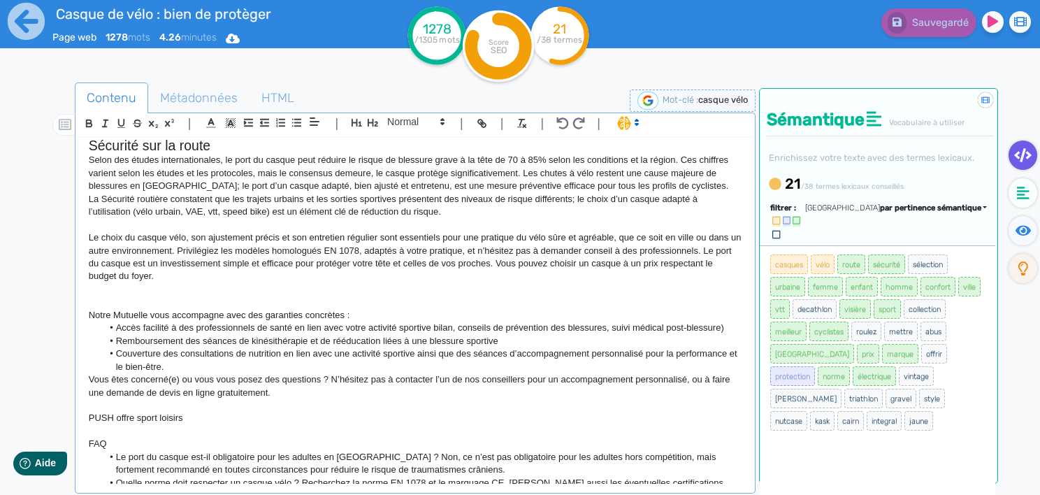
scroll to position [783, 0]
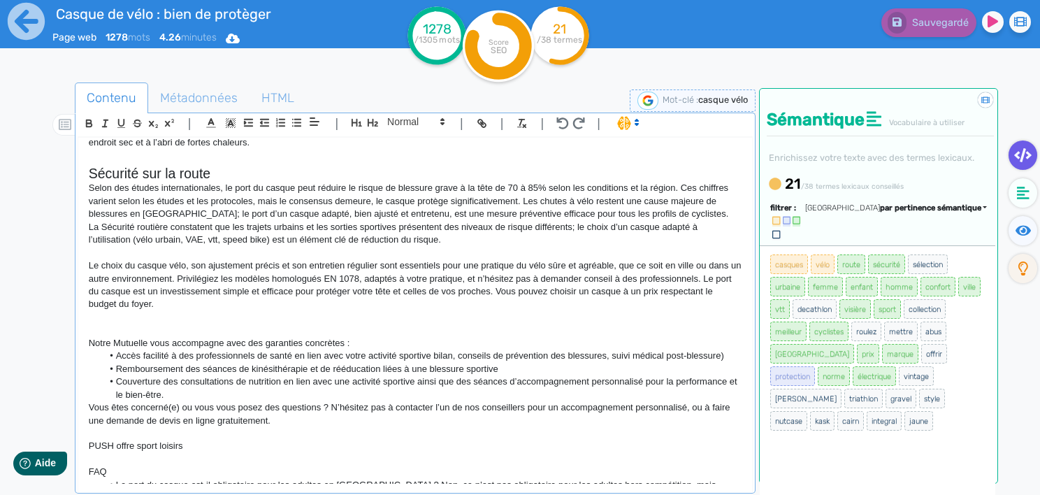
click at [137, 193] on p "Selon des études internationales, le port du casque peut réduire le risque de b…" at bounding box center [415, 201] width 653 height 38
click at [148, 182] on h2 "Sécurité sur la route" at bounding box center [415, 174] width 653 height 16
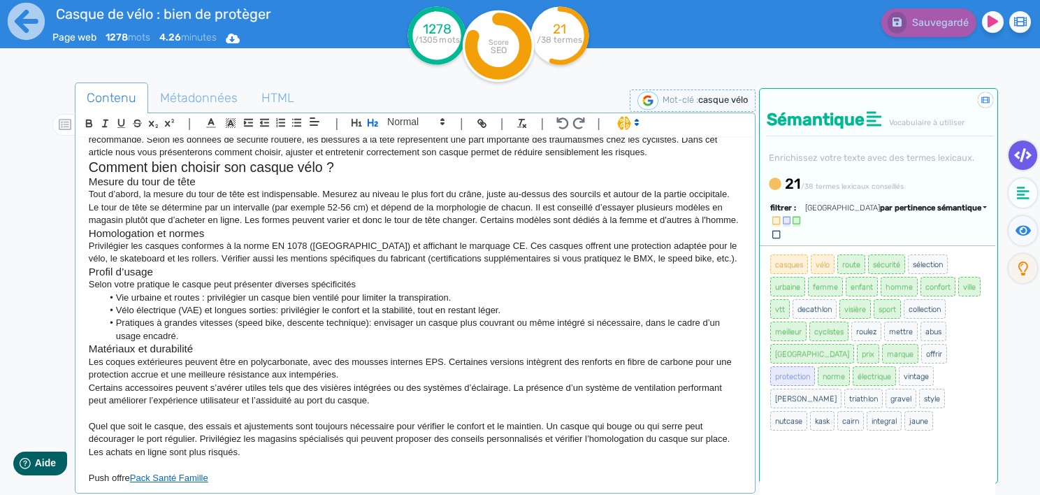
scroll to position [0, 0]
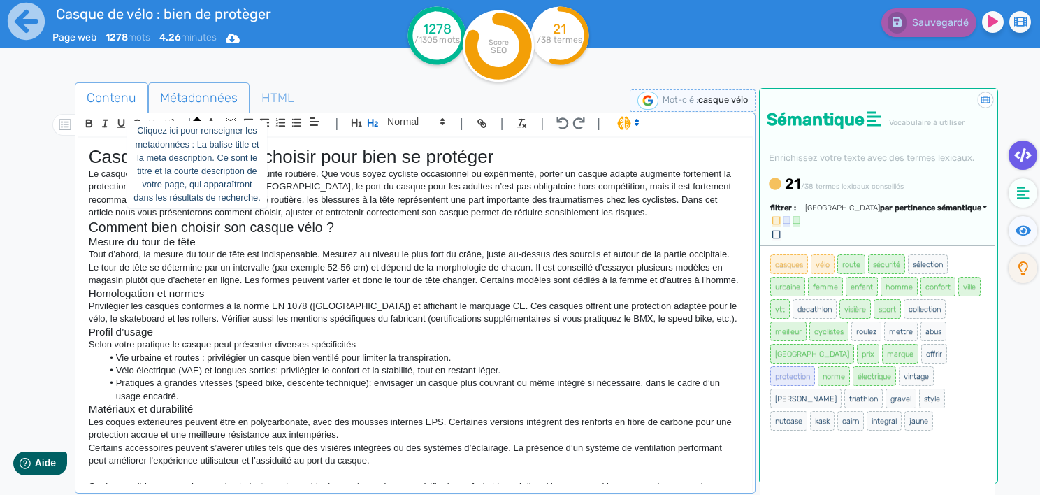
click at [169, 89] on span "Métadonnées" at bounding box center [199, 98] width 100 height 38
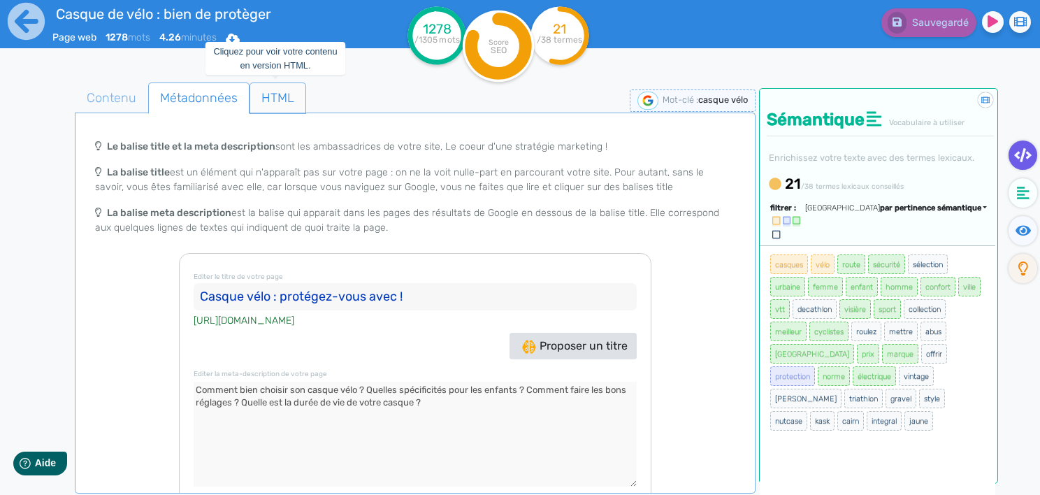
click at [282, 87] on span "HTML" at bounding box center [277, 98] width 55 height 38
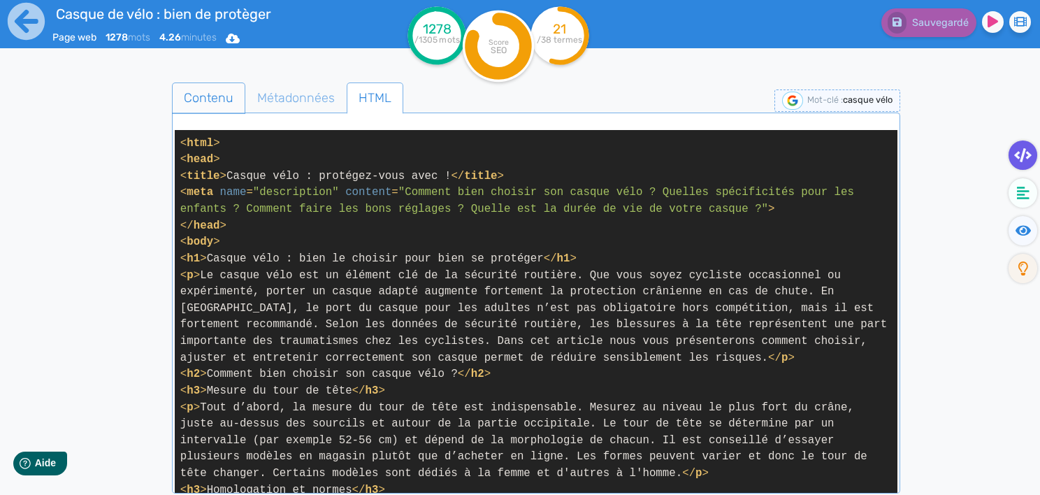
click at [193, 99] on span "Contenu" at bounding box center [209, 98] width 72 height 38
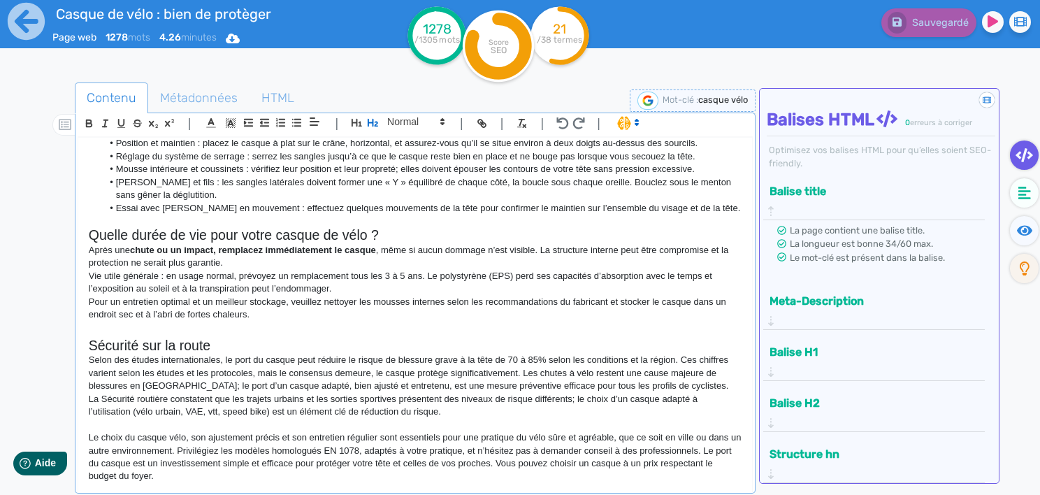
scroll to position [609, 0]
click at [465, 432] on p at bounding box center [415, 426] width 653 height 13
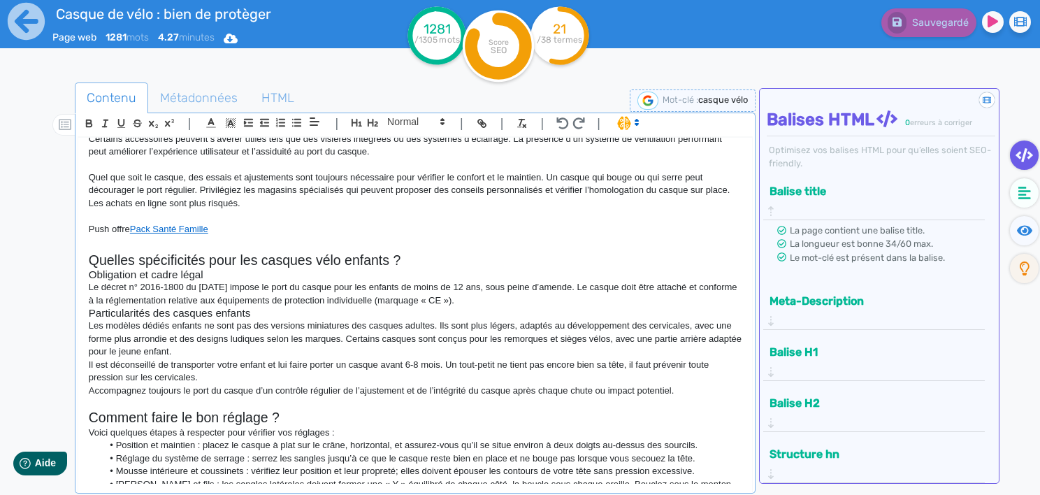
scroll to position [308, 0]
click at [682, 398] on p "Accompagnez toujours le port du casque d’un contrôle régulier de l’ajustement e…" at bounding box center [415, 392] width 653 height 13
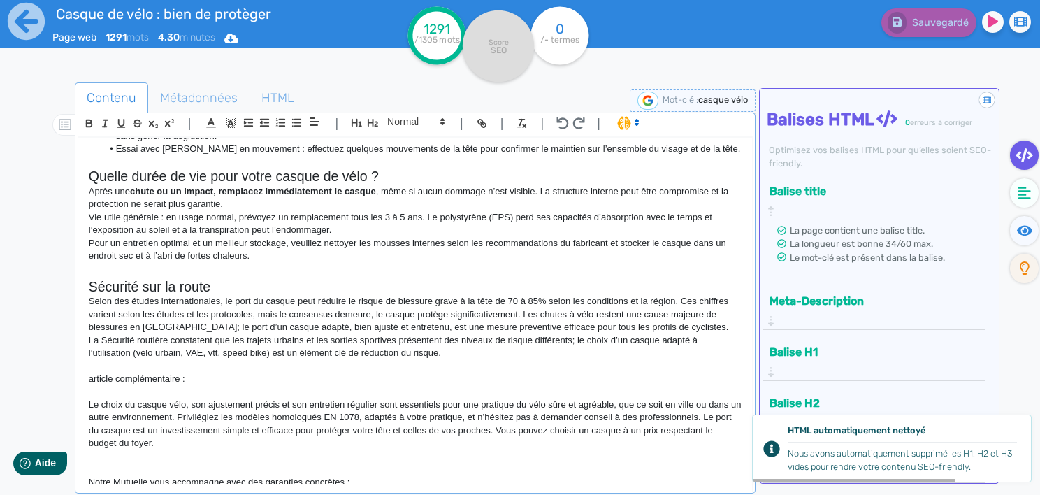
scroll to position [696, 0]
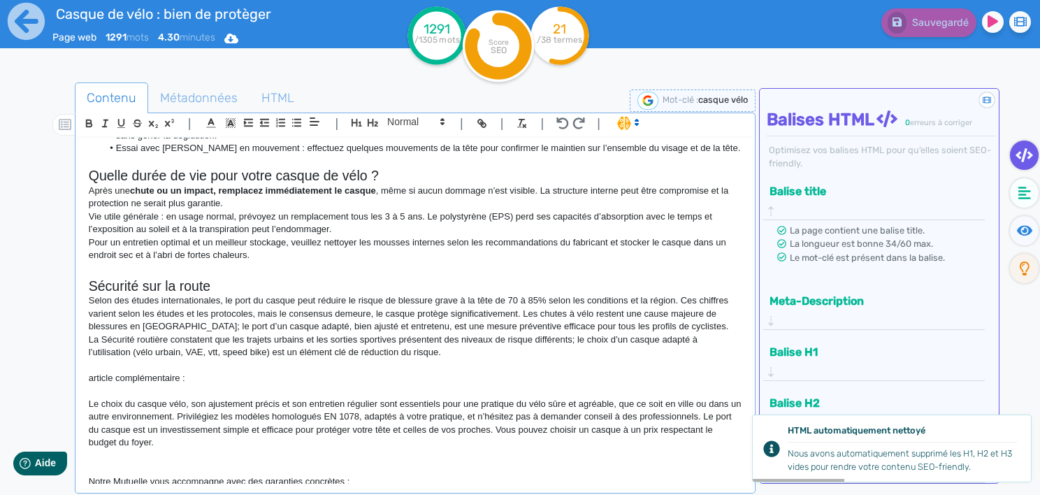
click at [276, 274] on h2 at bounding box center [415, 270] width 653 height 16
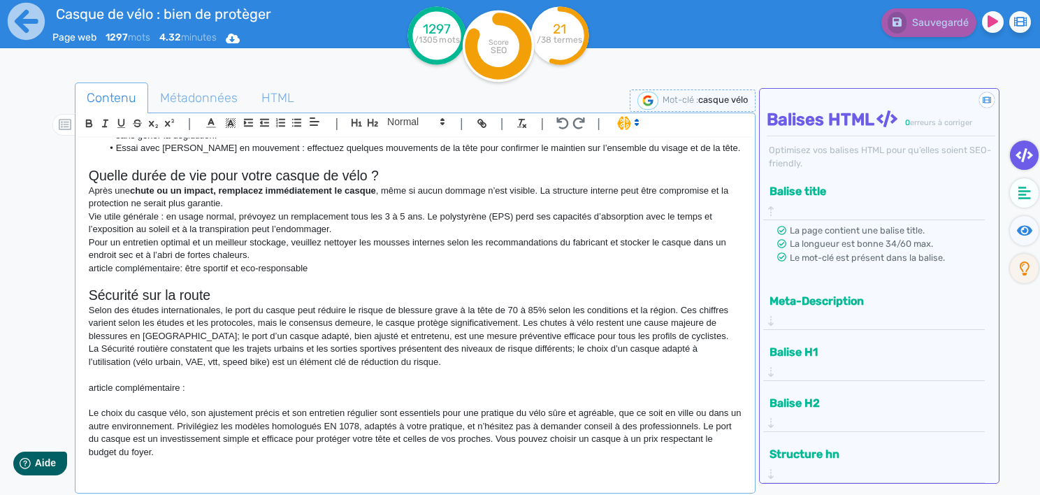
click at [214, 407] on p at bounding box center [415, 400] width 653 height 13
click at [210, 407] on p at bounding box center [415, 400] width 653 height 13
click at [206, 394] on p "article complémentaire :" at bounding box center [415, 388] width 653 height 13
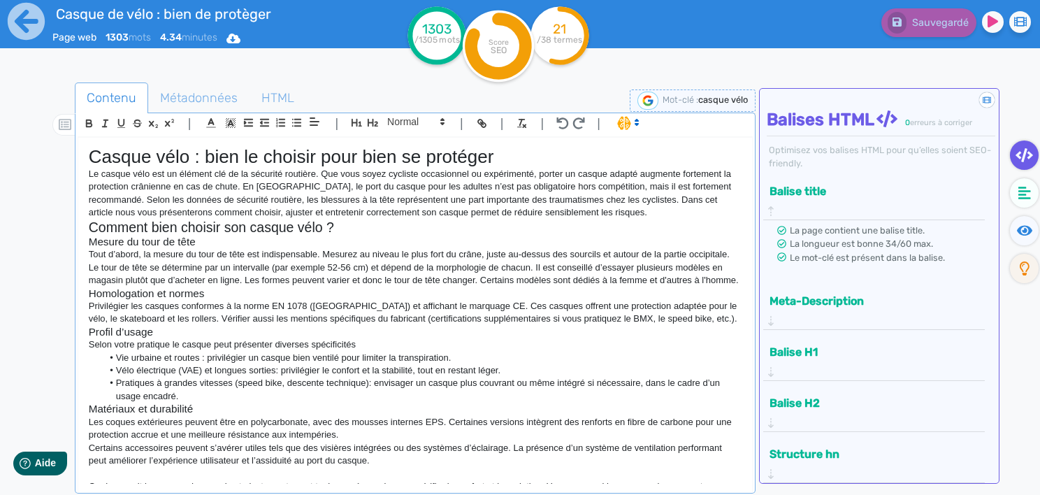
scroll to position [101, 0]
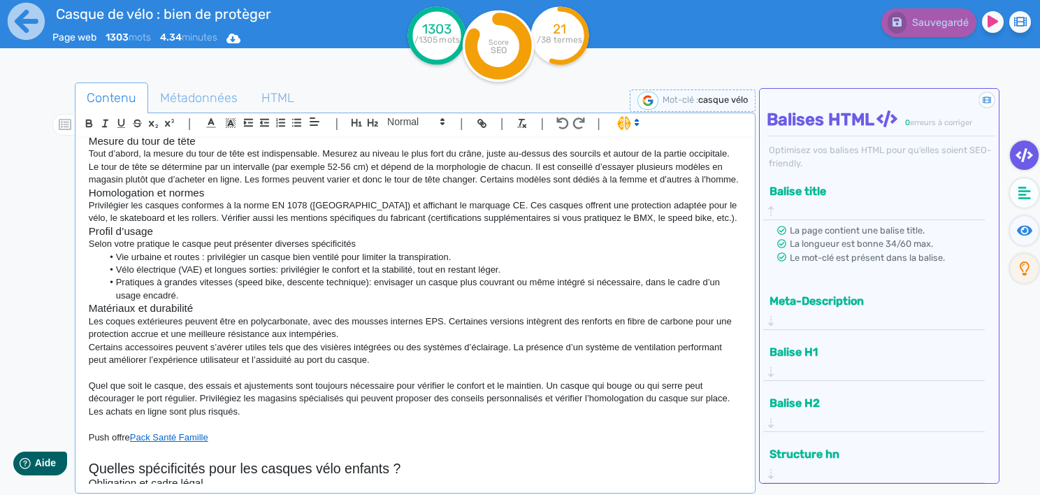
click at [426, 367] on p "Certains accessoires peuvent s’avérer utiles tels que des visières intégrées ou…" at bounding box center [415, 354] width 653 height 26
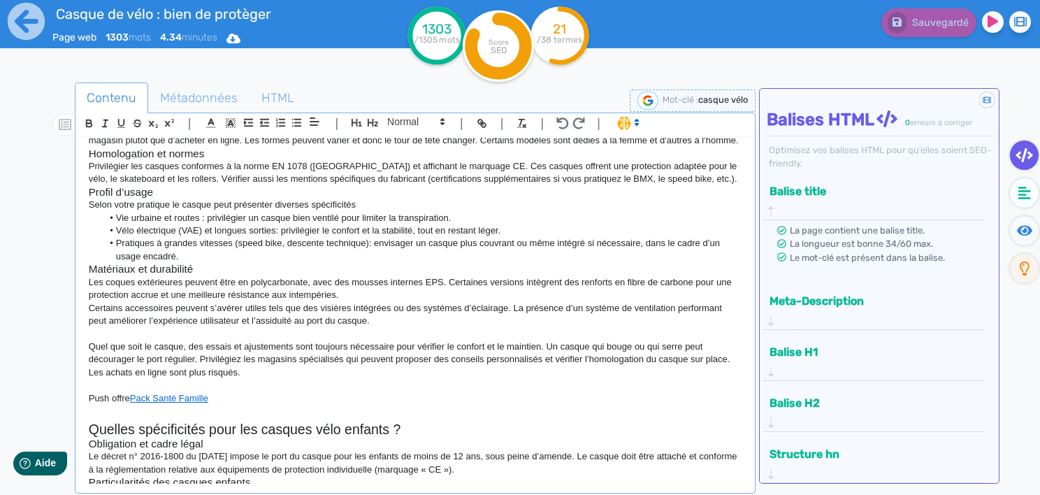
scroll to position [145, 0]
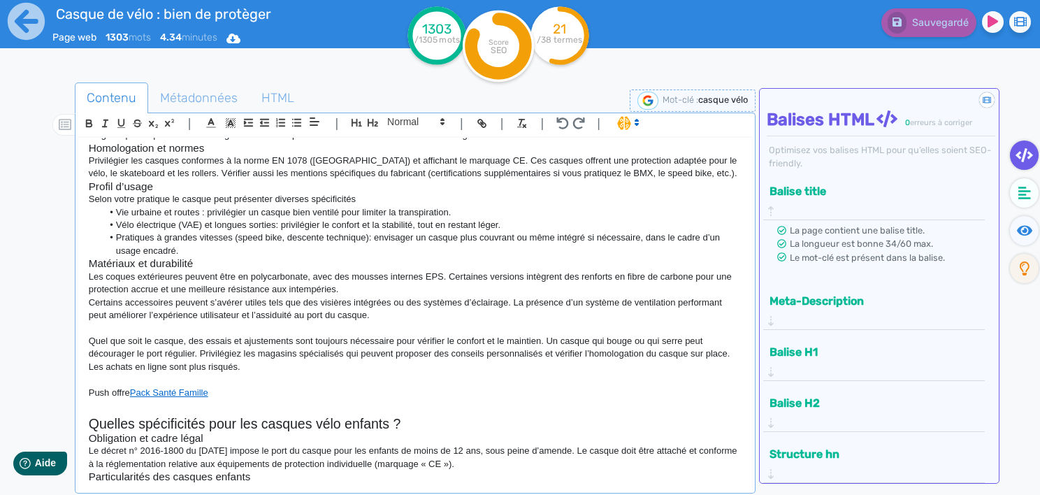
click at [872, 163] on div "Optimisez vos balises HTML pour qu’elles soient SEO-friendly." at bounding box center [881, 156] width 229 height 27
click at [565, 43] on tspan "/38 termes" at bounding box center [559, 40] width 45 height 10
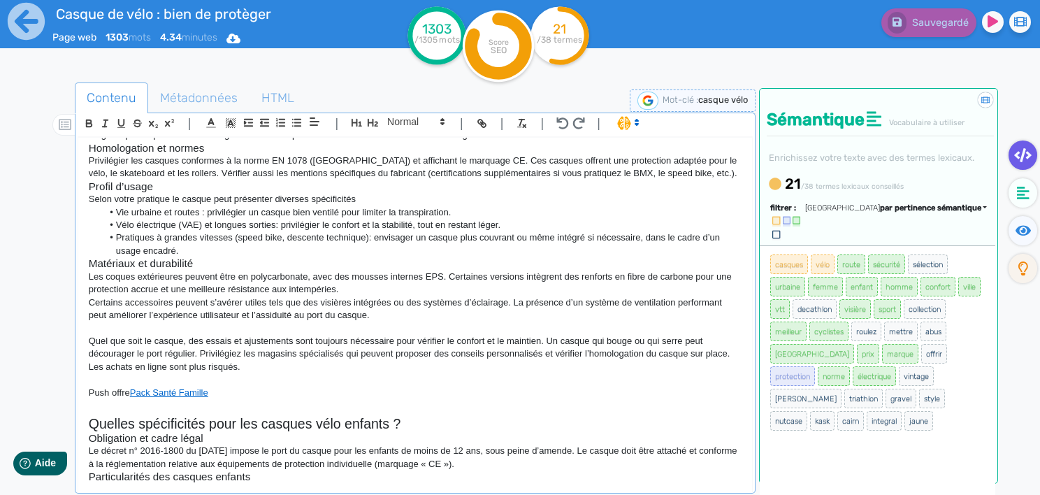
click at [203, 257] on li "Pratiques à grandes vitesses (speed bike, descente technique): envisager un cas…" at bounding box center [421, 244] width 639 height 26
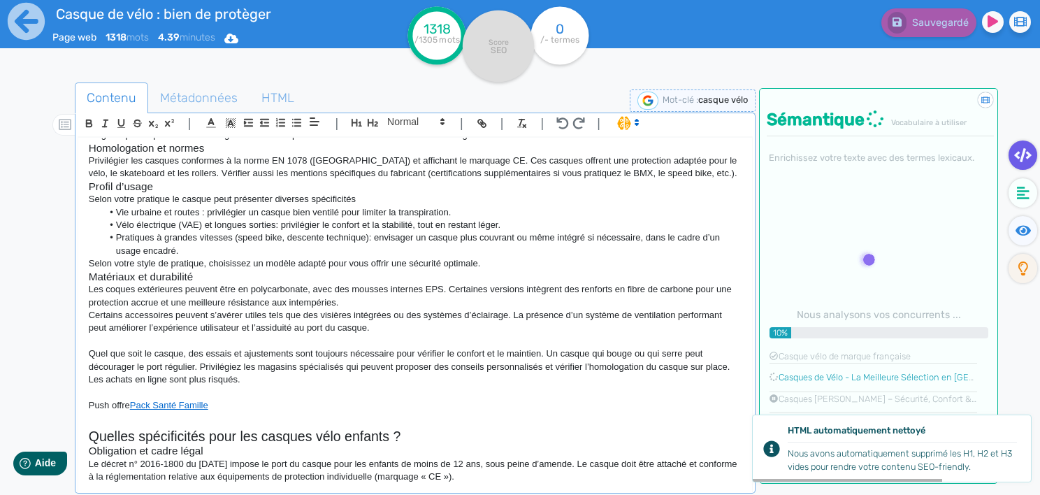
click at [453, 324] on p "Certains accessoires peuvent s’avérer utiles tels que des visières intégrées ou…" at bounding box center [415, 322] width 653 height 26
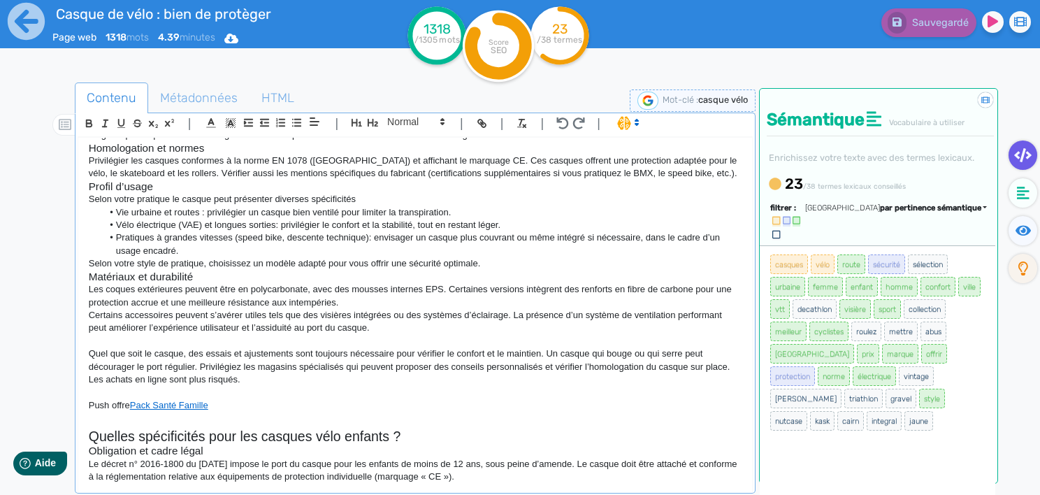
click at [299, 257] on li "Pratiques à grandes vitesses (speed bike, descente technique): envisager un cas…" at bounding box center [421, 244] width 639 height 26
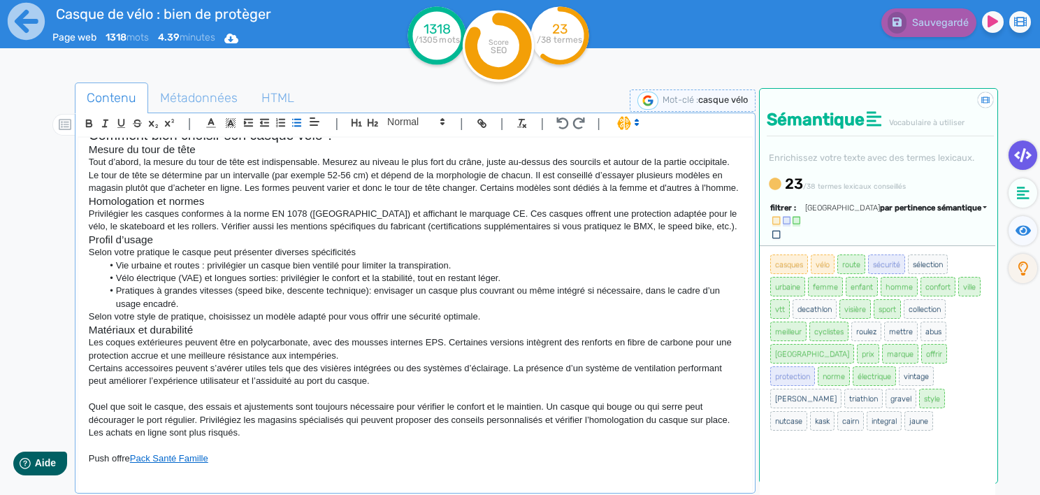
scroll to position [0, 0]
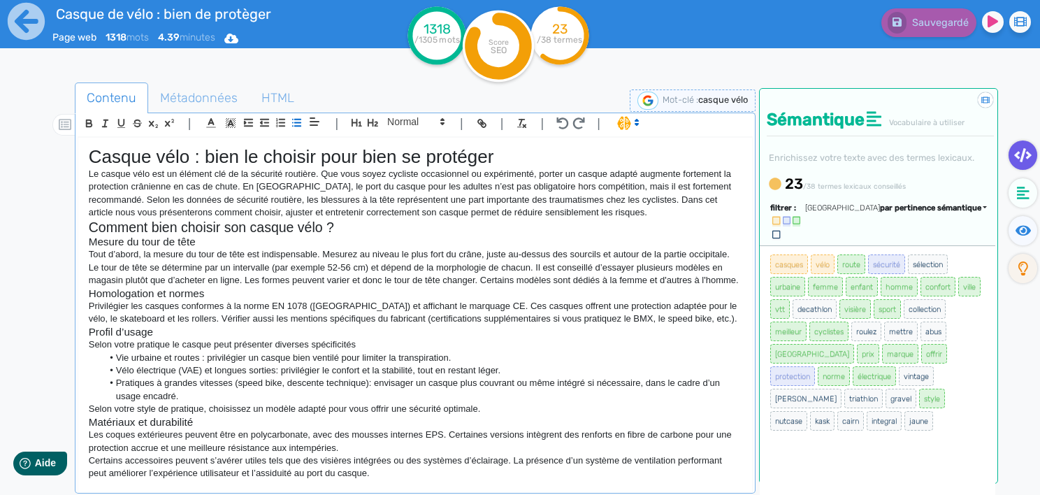
click at [304, 161] on h1 "Casque vélo : bien le choisir pour bien se protéger" at bounding box center [415, 157] width 653 height 22
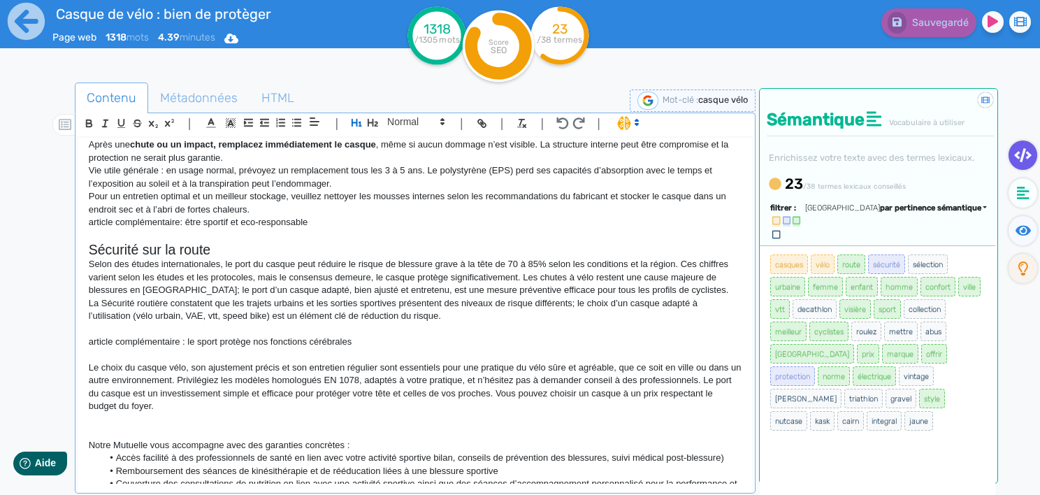
scroll to position [756, 0]
click at [262, 215] on p "Pour un entretien optimal et un meilleur stockage, veuillez nettoyer les mousse…" at bounding box center [415, 202] width 653 height 26
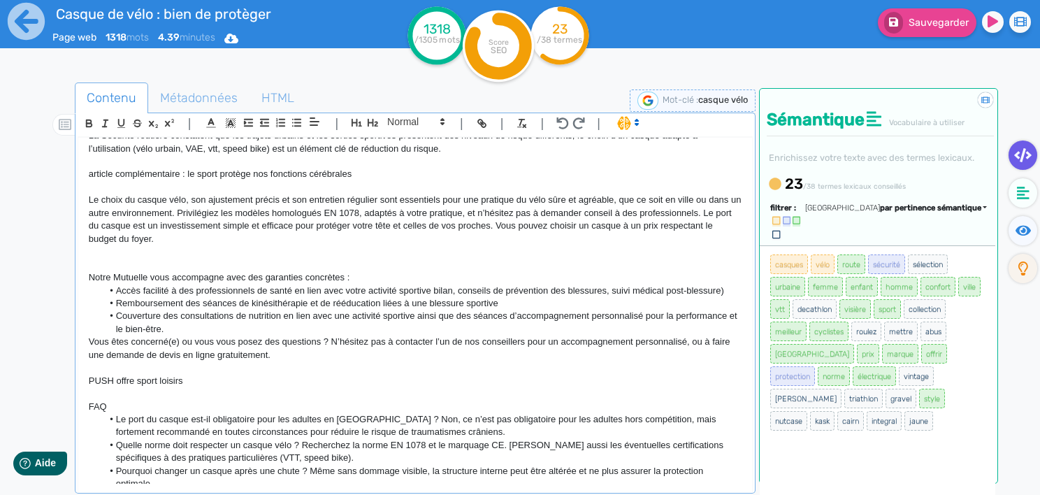
scroll to position [988, 0]
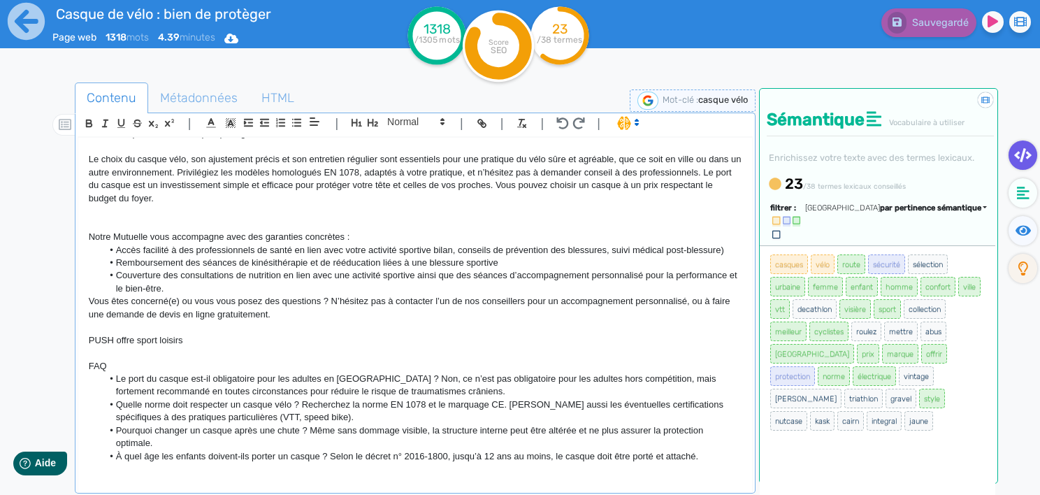
click at [173, 440] on li "Pourquoi changer un casque après une chute ? Même sans dommage visible, la stru…" at bounding box center [421, 437] width 639 height 26
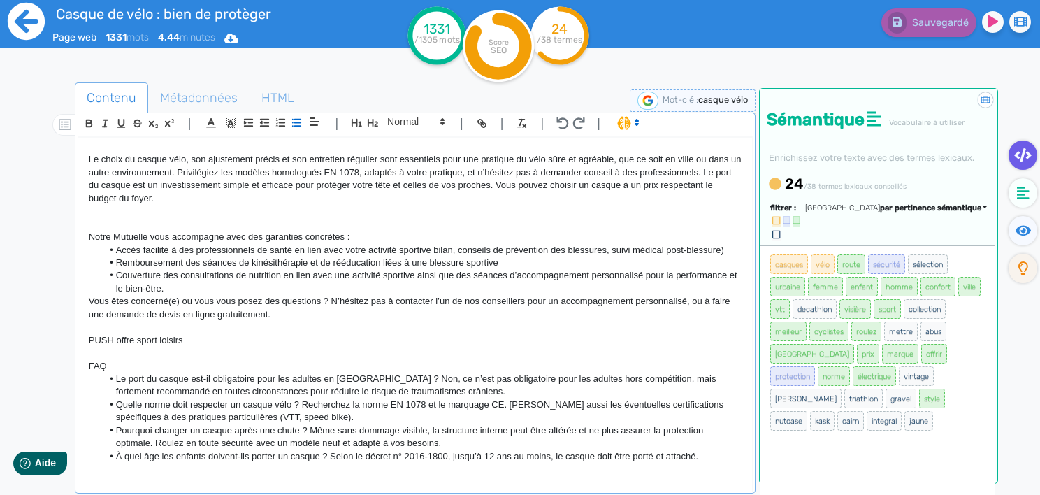
click at [27, 31] on icon at bounding box center [26, 21] width 38 height 38
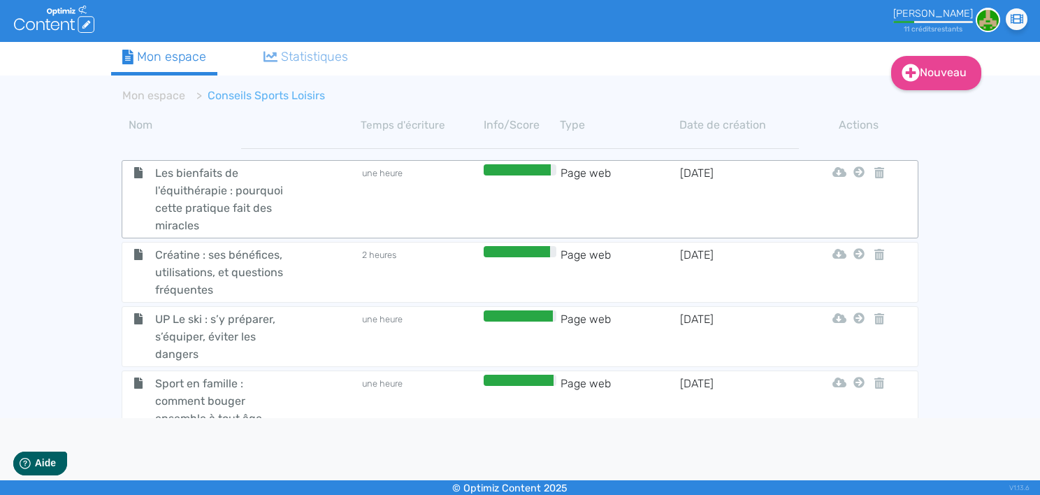
scroll to position [197, 0]
